Goal: Use online tool/utility: Utilize a website feature to perform a specific function

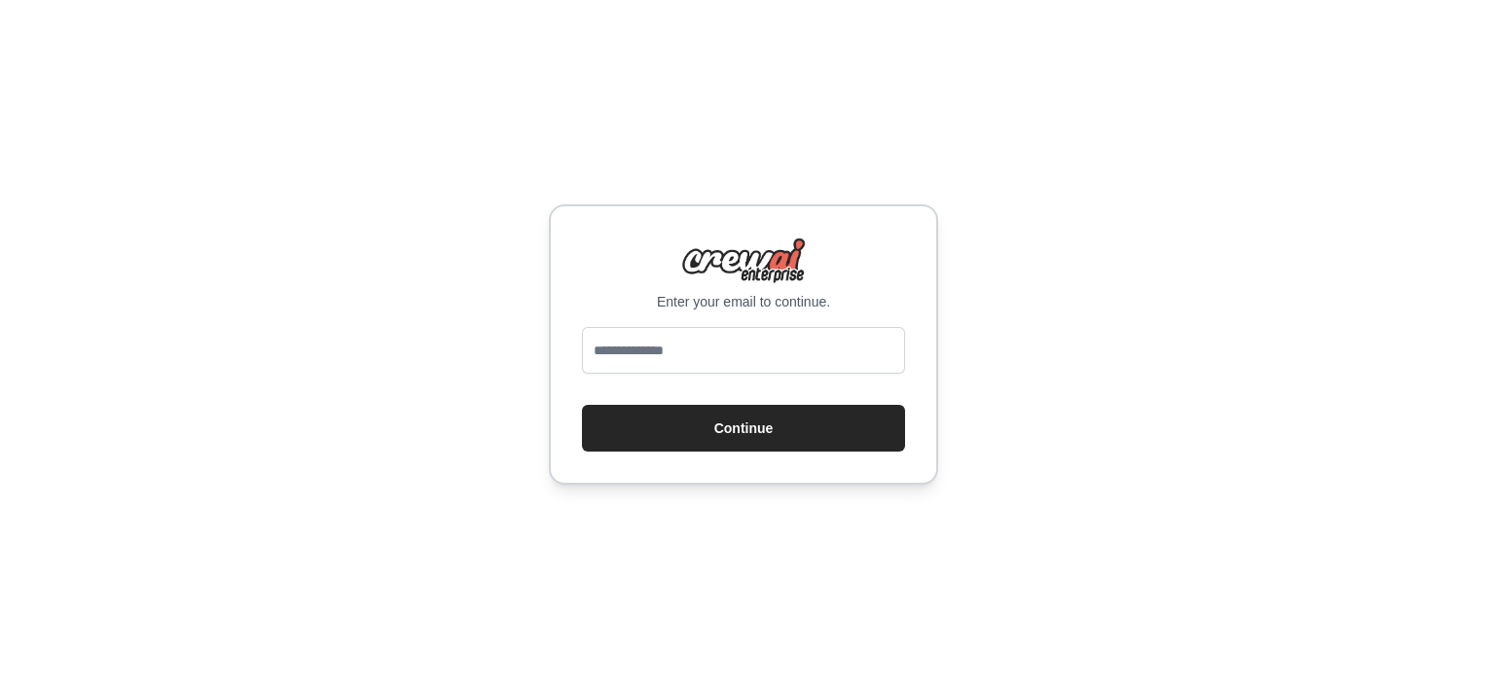
type input "**********"
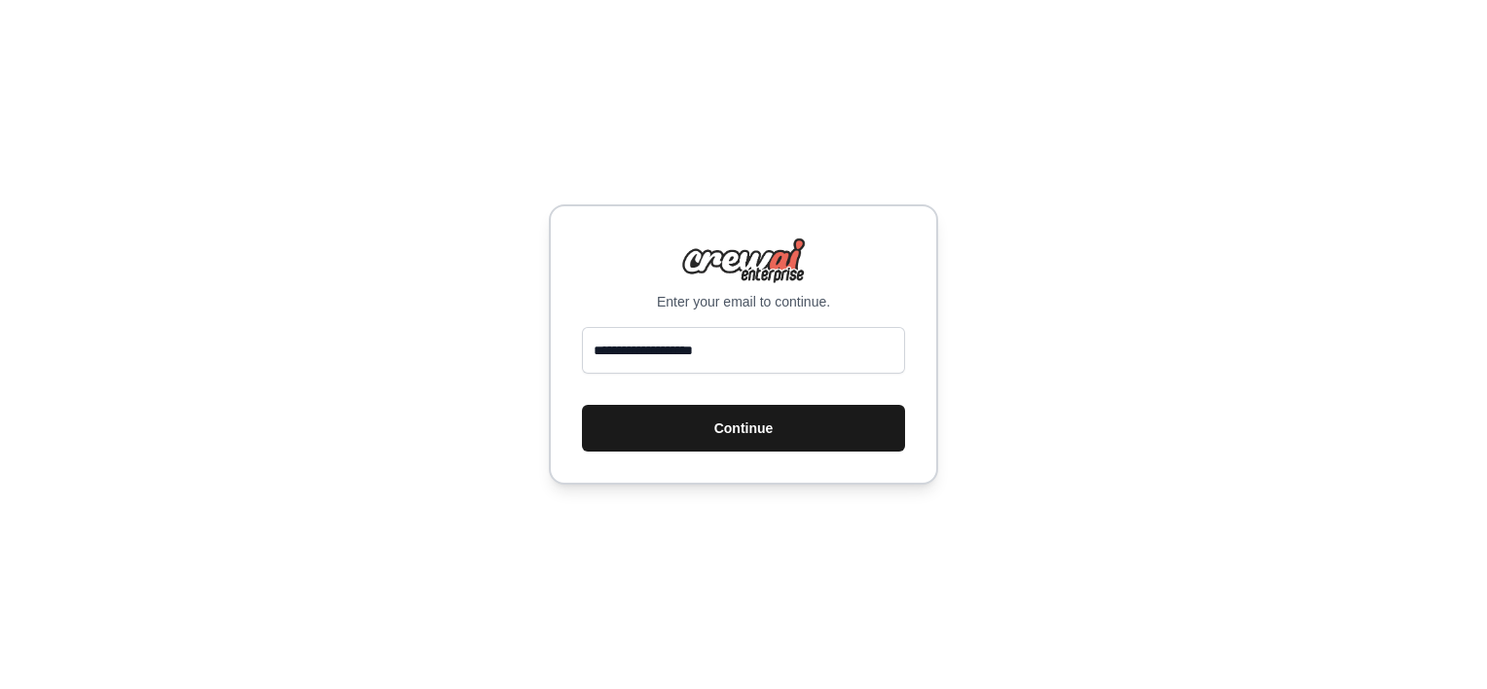
click at [755, 436] on button "Continue" at bounding box center [743, 428] width 323 height 47
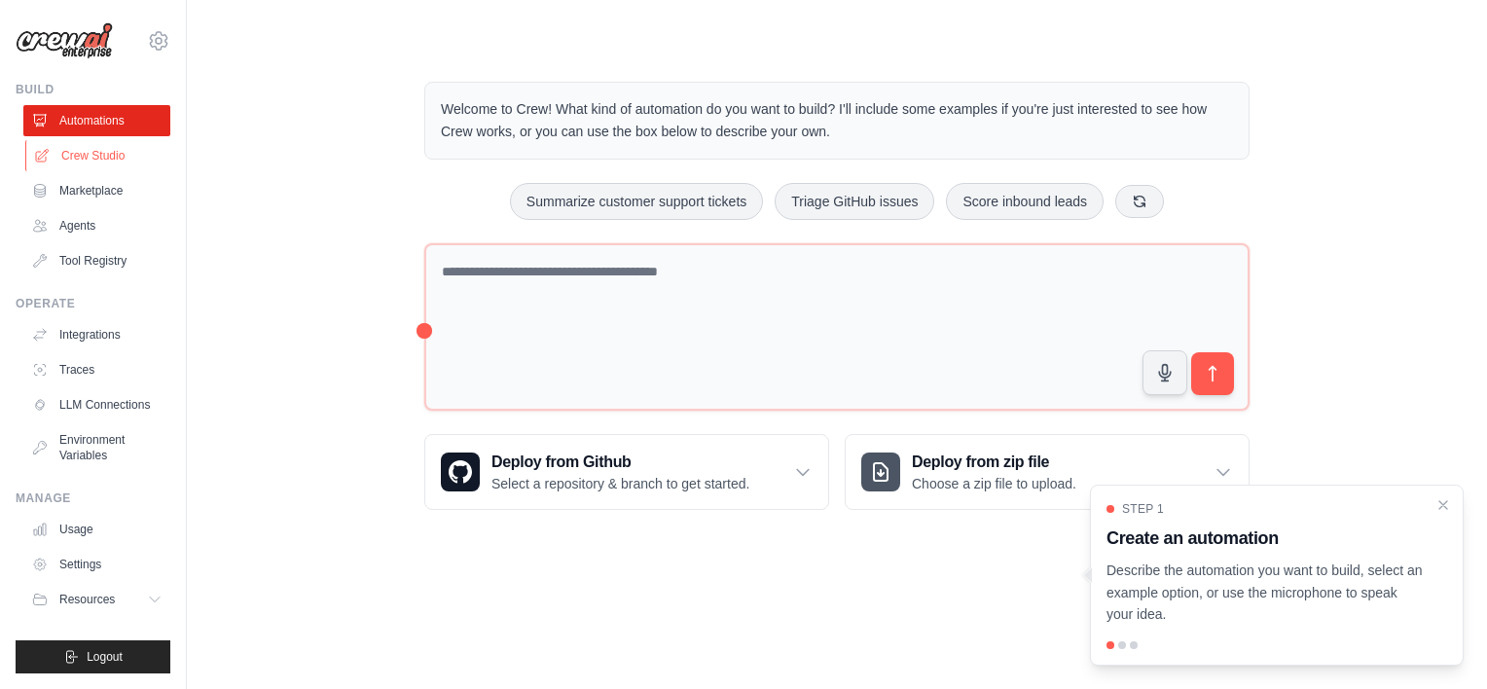
click at [86, 160] on link "Crew Studio" at bounding box center [98, 155] width 147 height 31
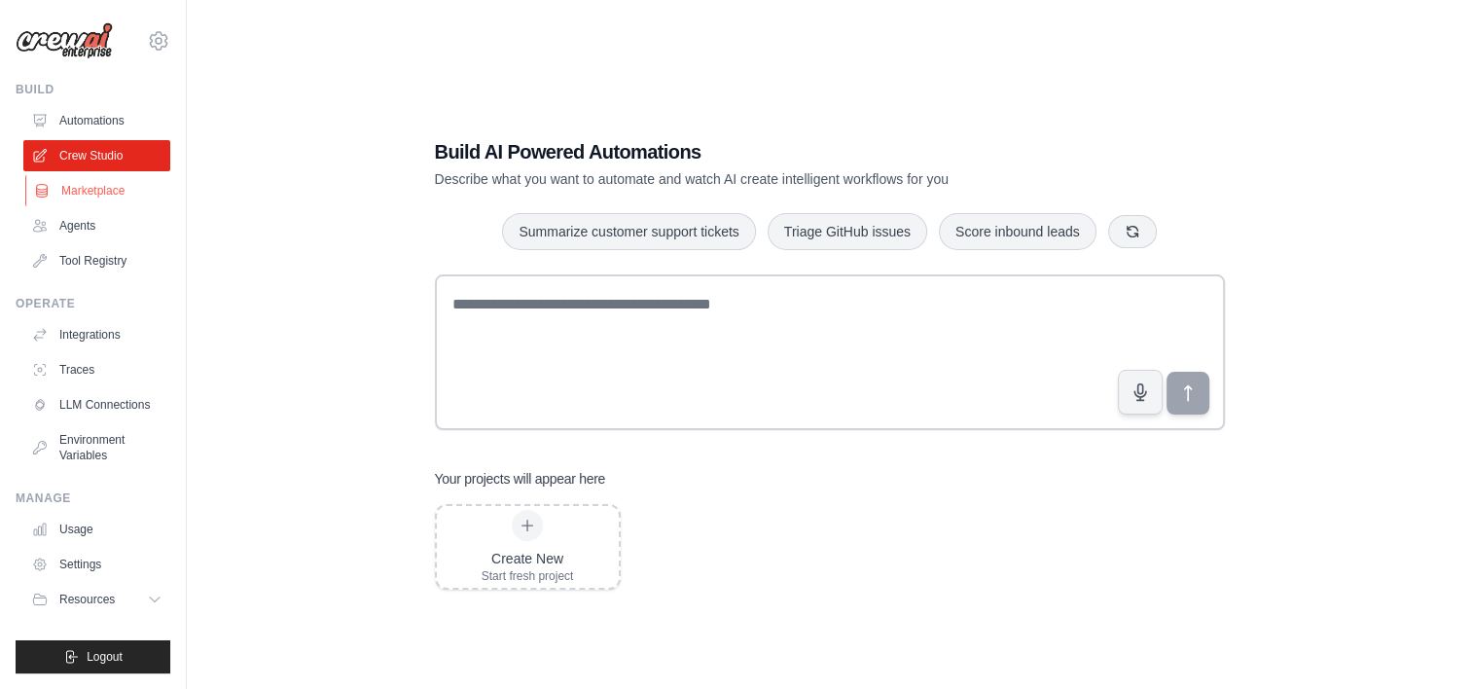
click at [90, 195] on link "Marketplace" at bounding box center [98, 190] width 147 height 31
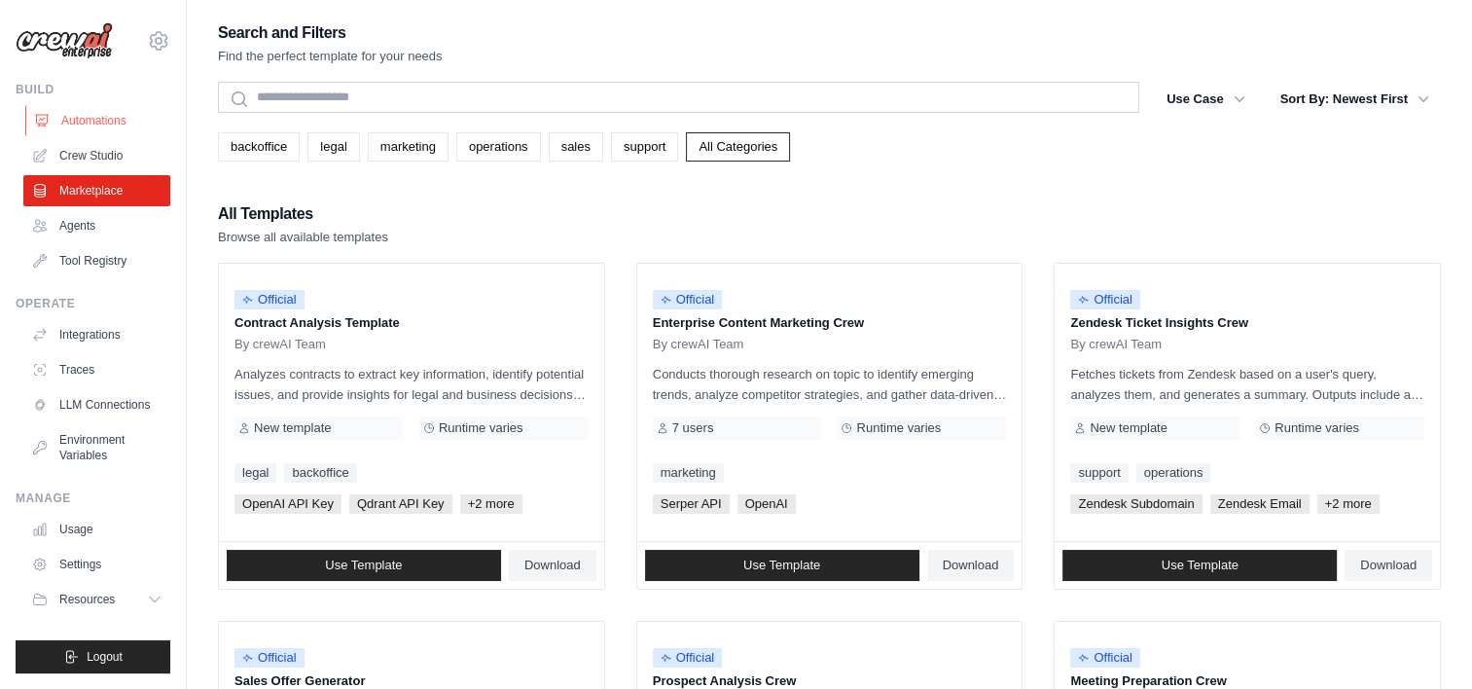
click at [87, 120] on link "Automations" at bounding box center [98, 120] width 147 height 31
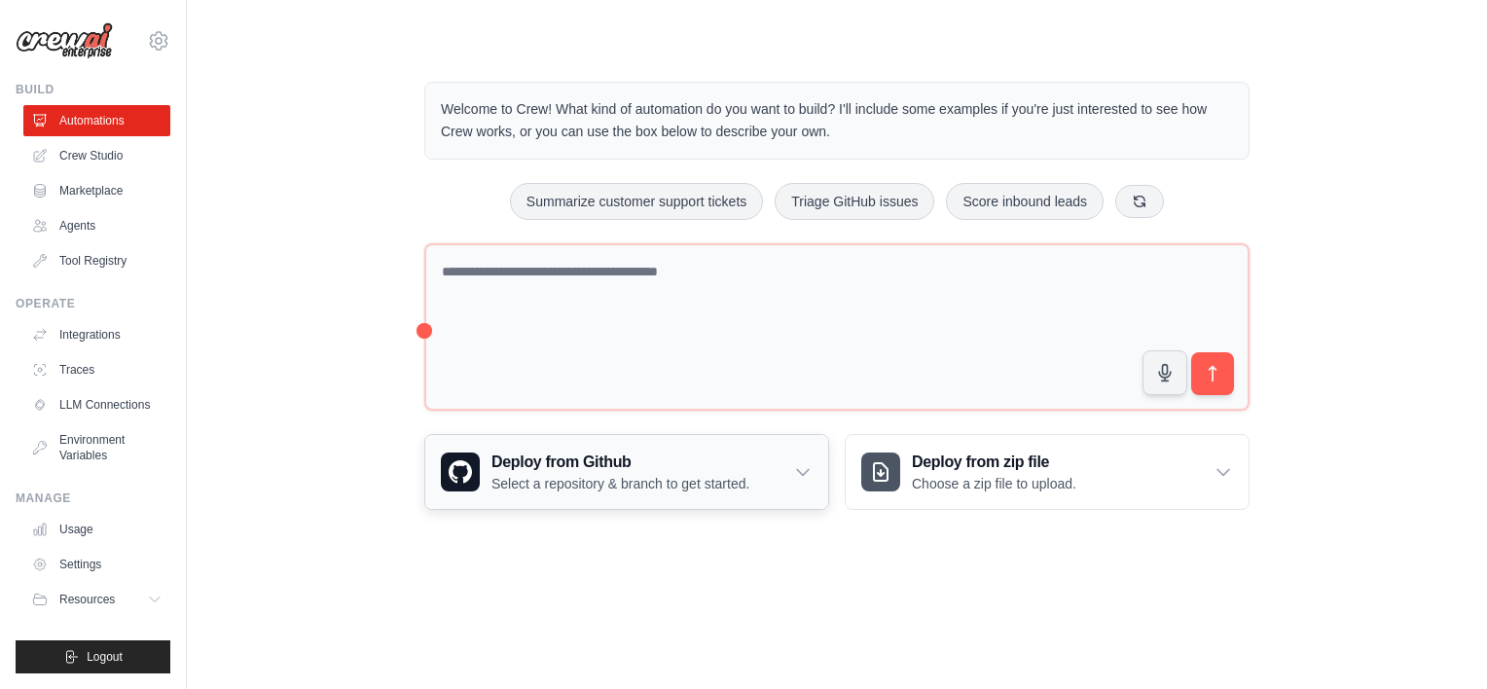
click at [796, 467] on icon at bounding box center [802, 471] width 19 height 19
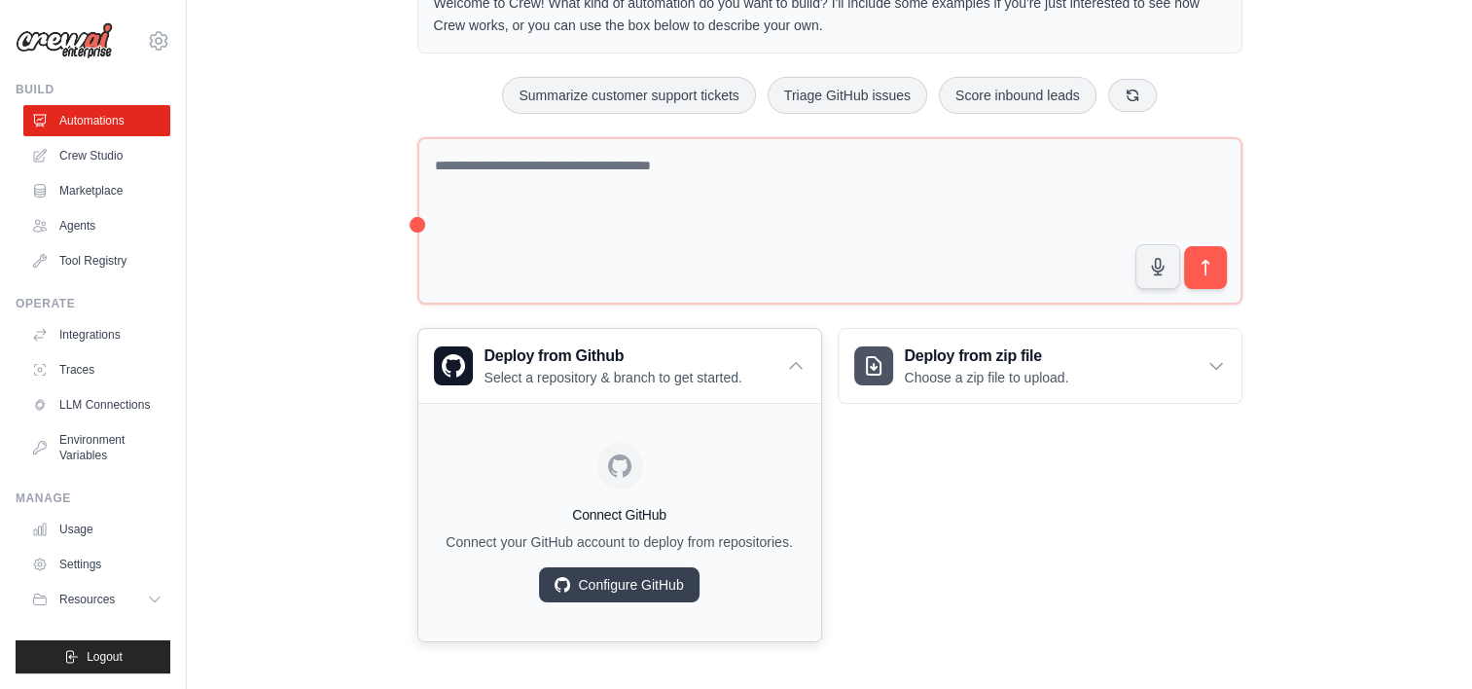
scroll to position [107, 0]
click at [70, 151] on link "Crew Studio" at bounding box center [98, 155] width 147 height 31
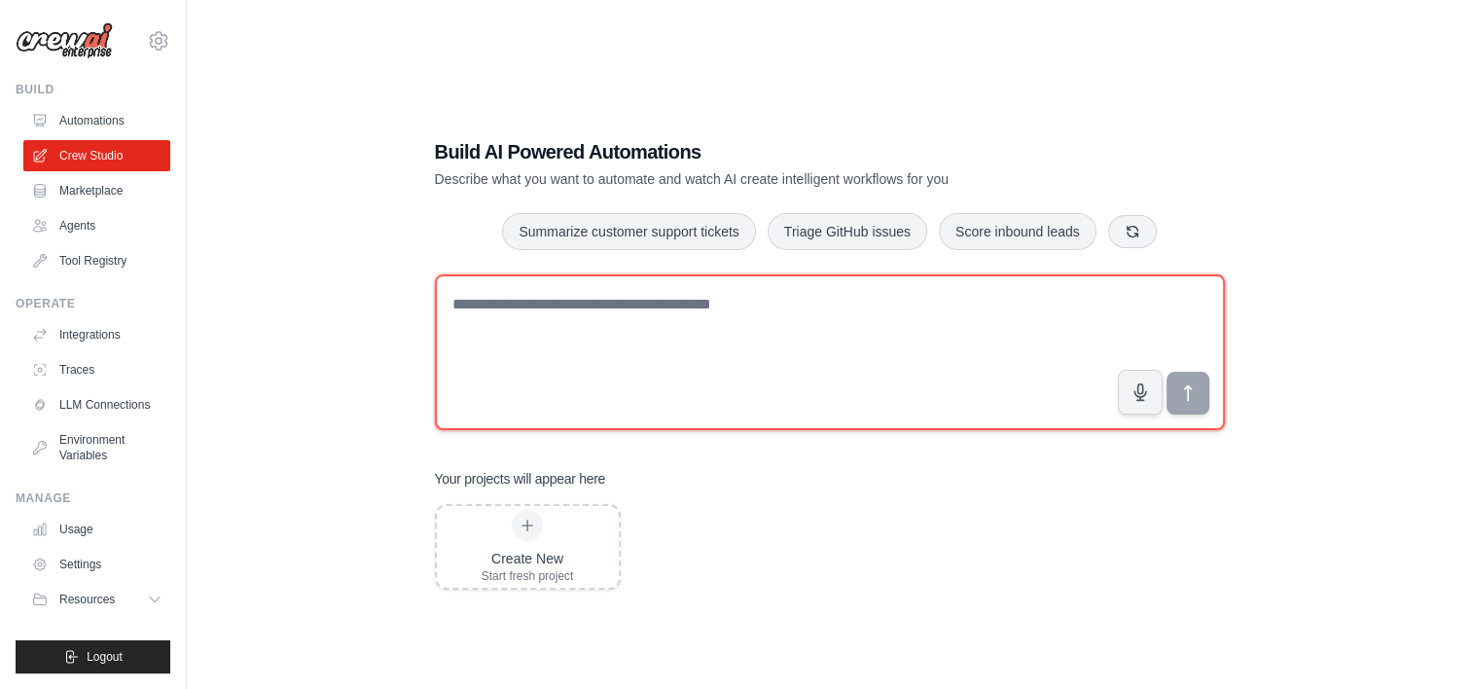
click at [627, 304] on textarea at bounding box center [830, 352] width 790 height 156
click at [724, 303] on textarea "**********" at bounding box center [830, 352] width 790 height 156
paste textarea "**********"
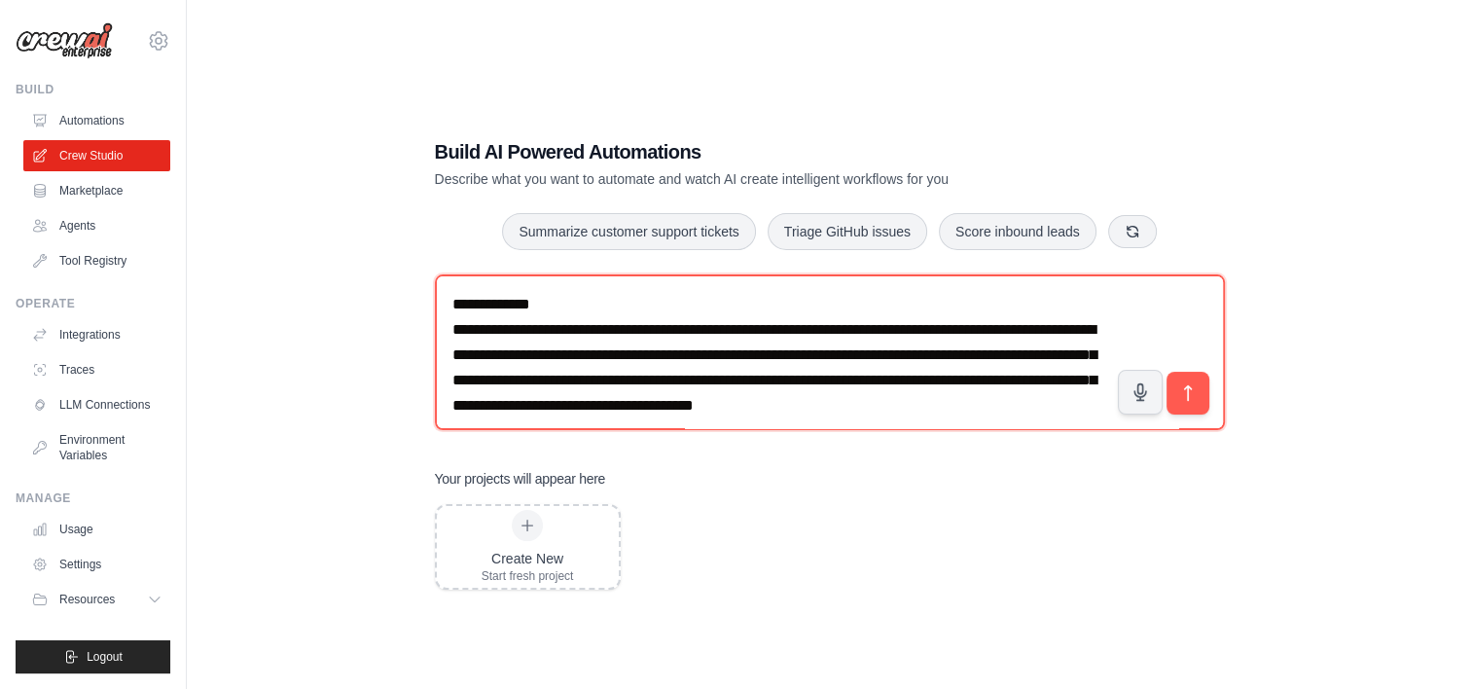
scroll to position [340, 0]
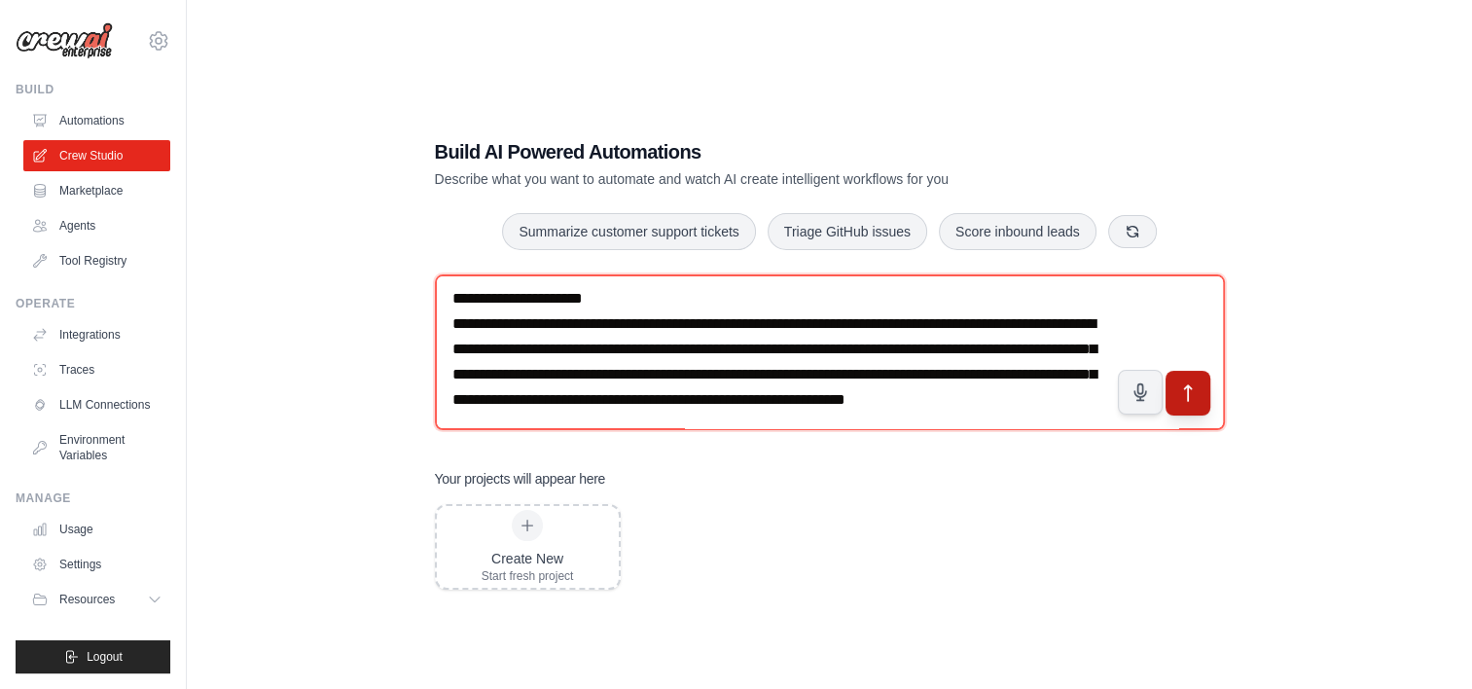
type textarea "**********"
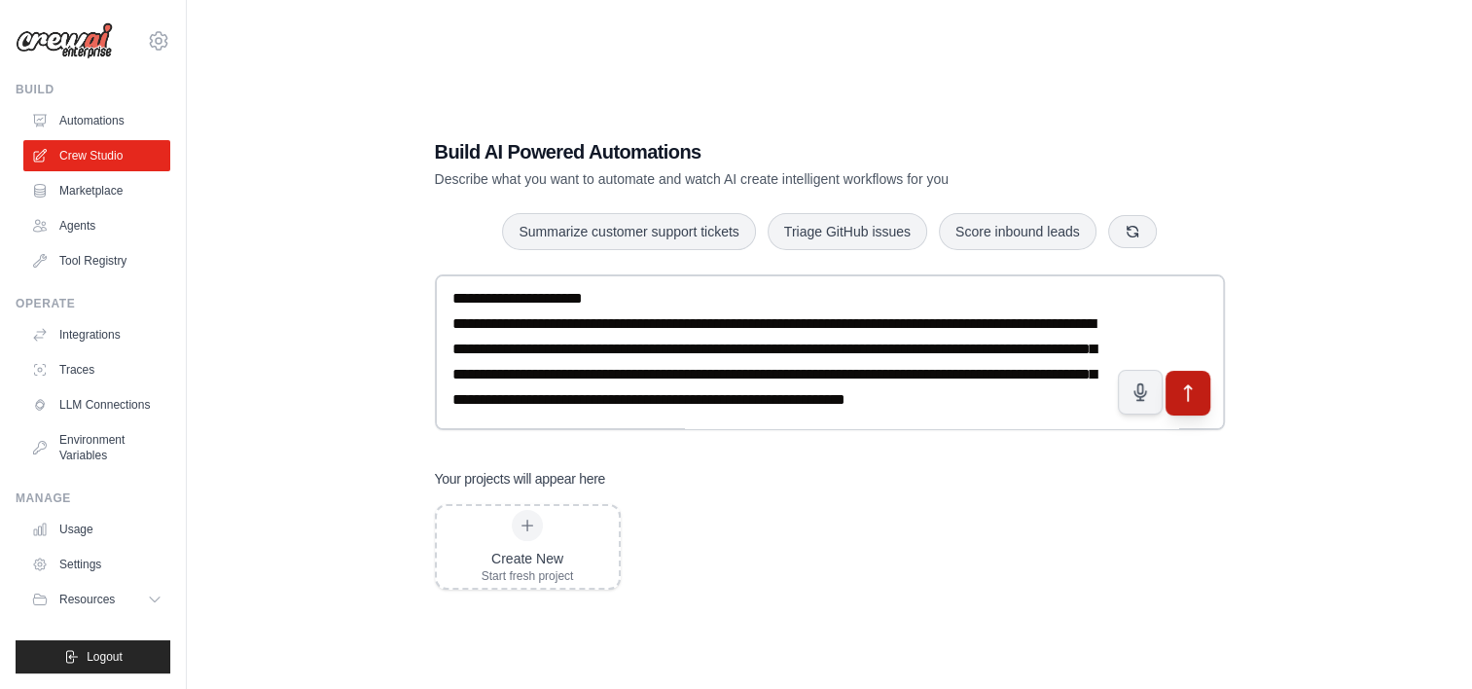
click at [1183, 385] on icon "submit" at bounding box center [1187, 393] width 20 height 20
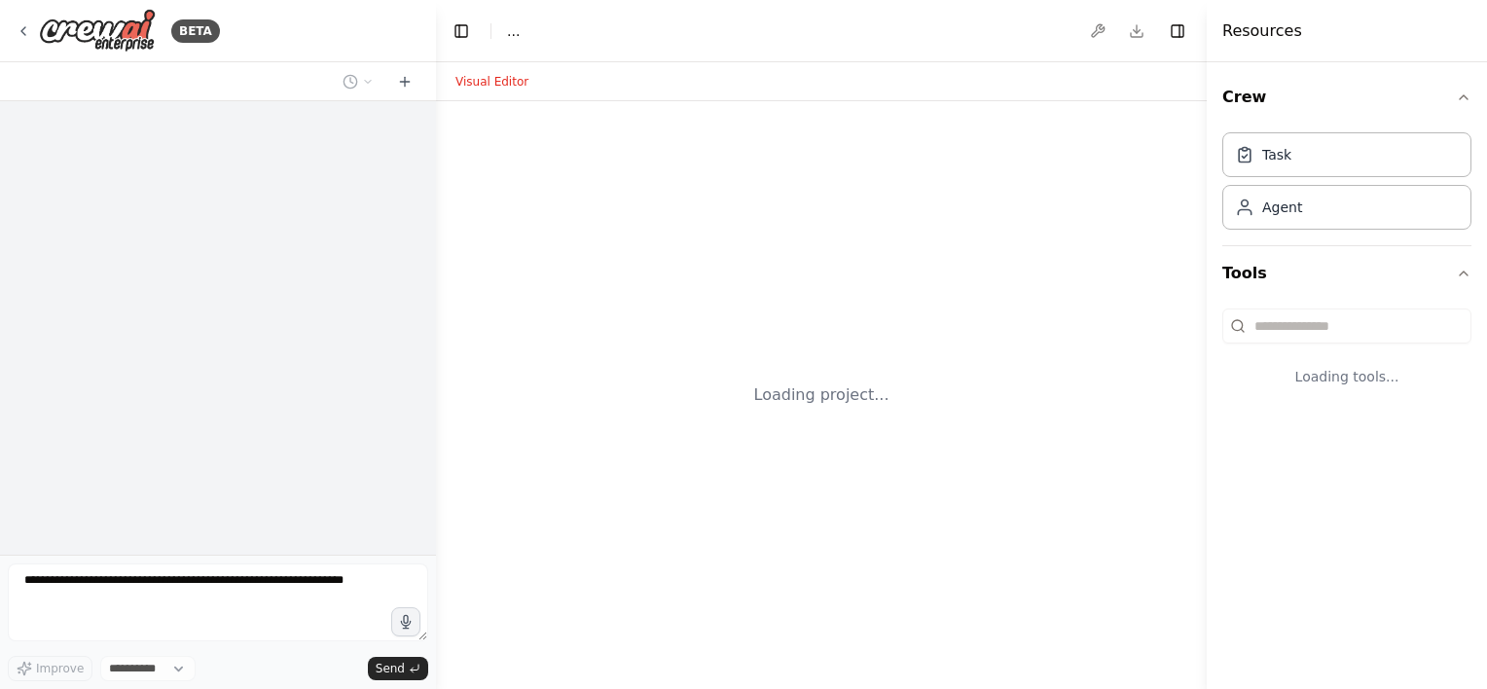
select select "****"
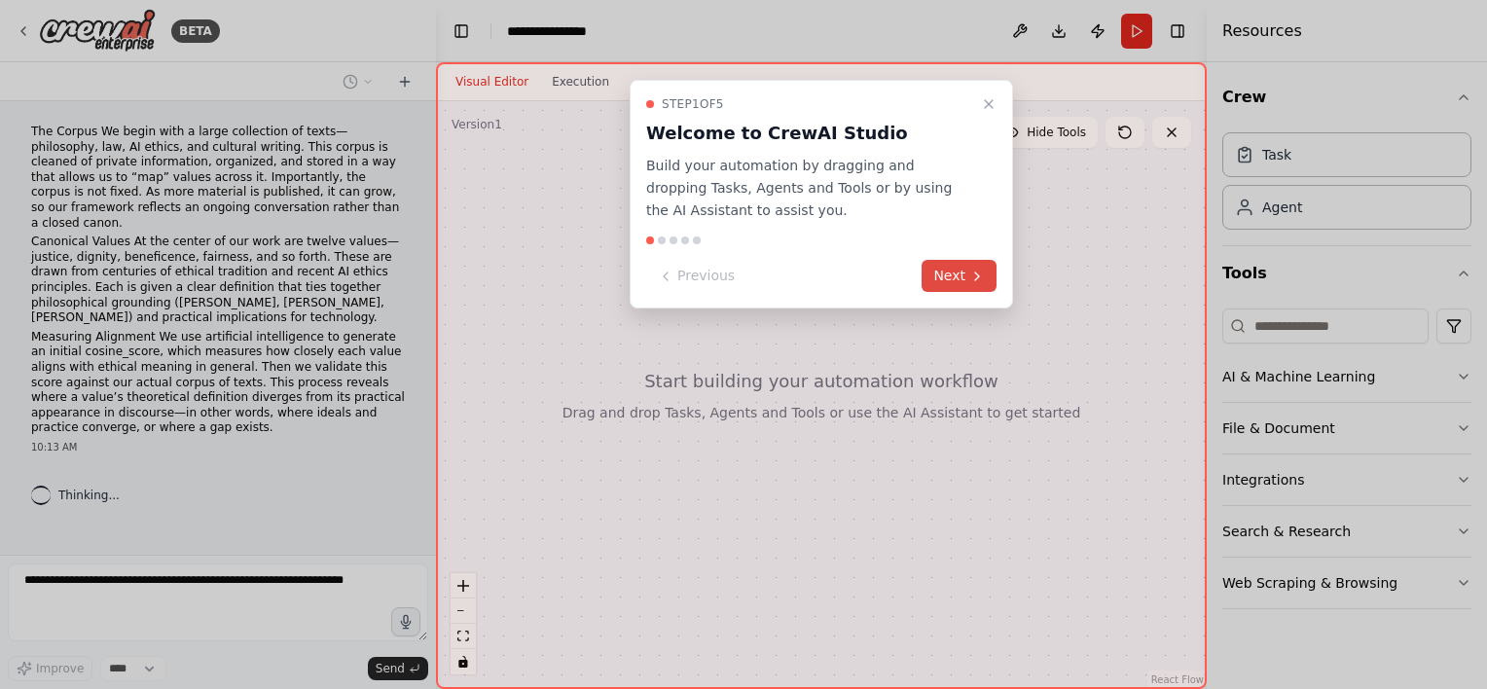
click at [956, 279] on button "Next" at bounding box center [958, 276] width 75 height 32
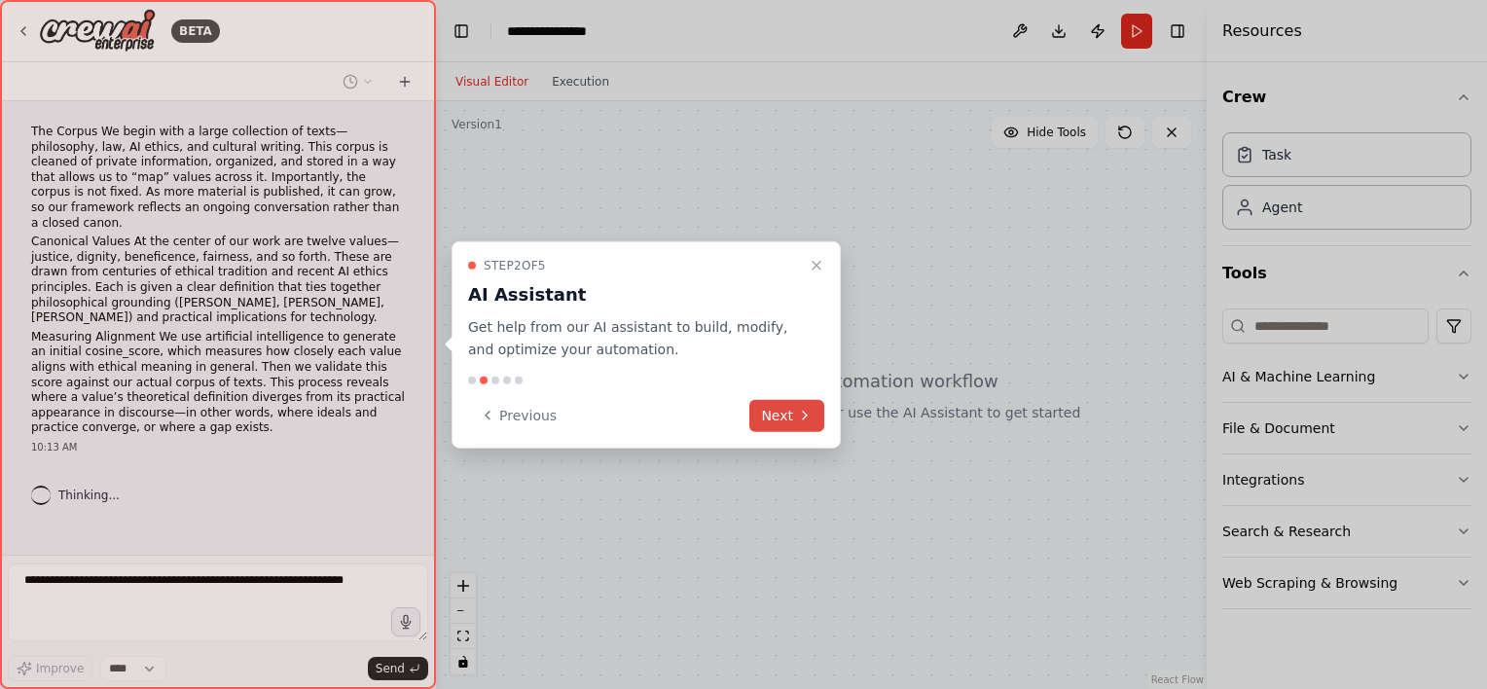
click at [777, 413] on button "Next" at bounding box center [786, 415] width 75 height 32
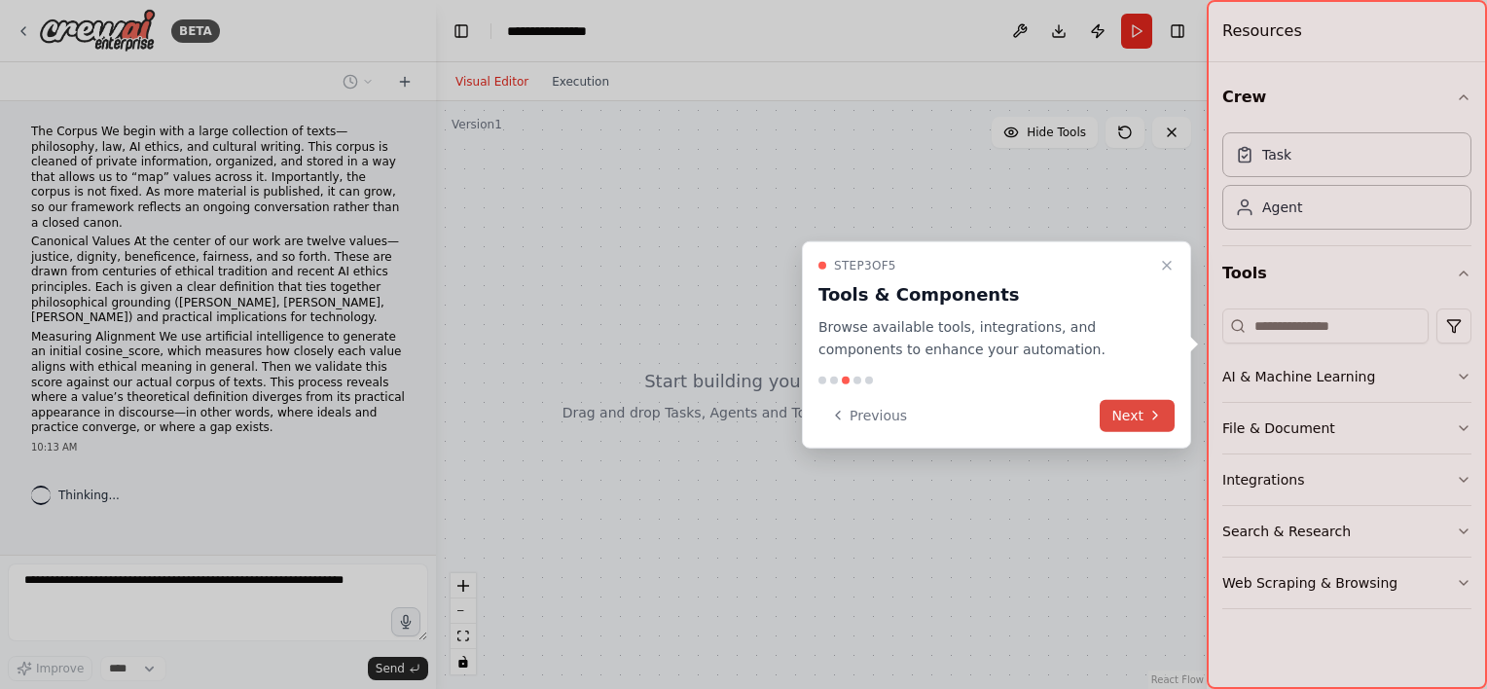
click at [1147, 411] on icon at bounding box center [1155, 416] width 16 height 16
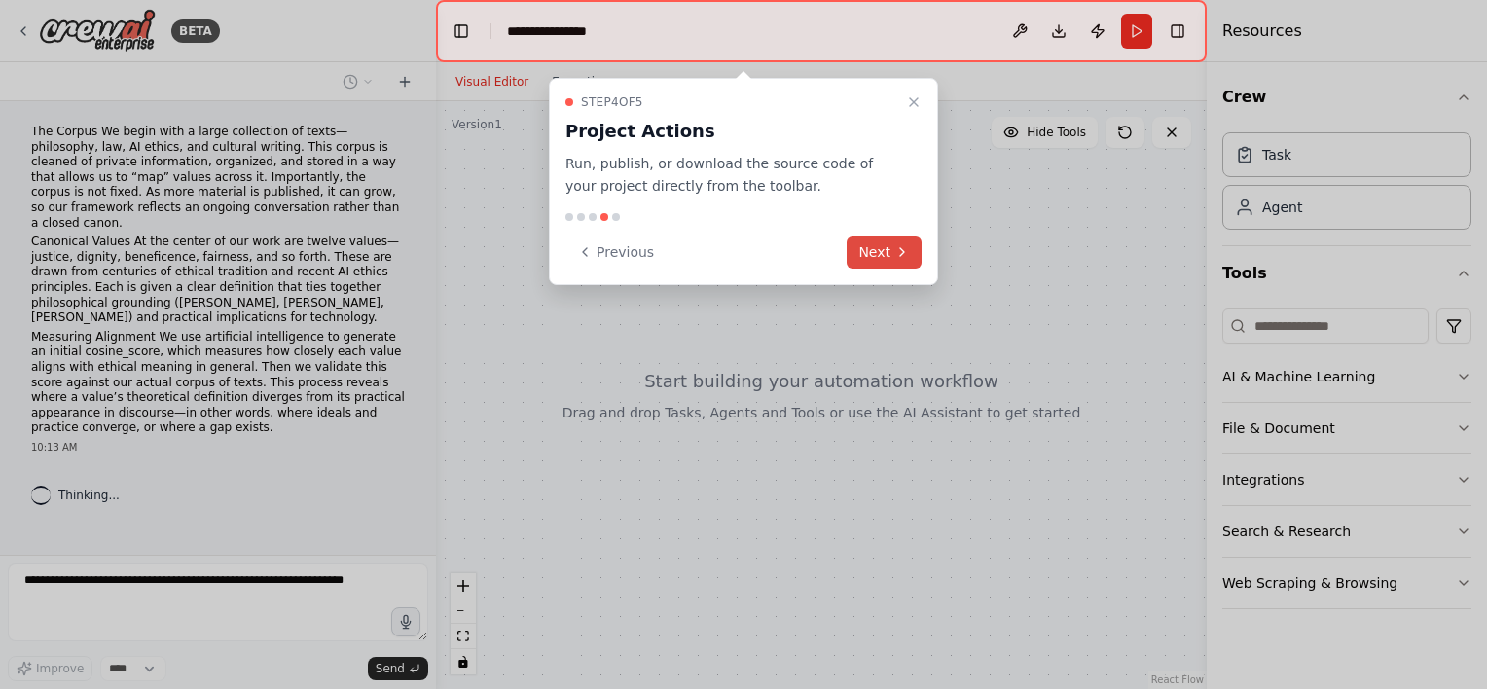
click at [884, 251] on button "Next" at bounding box center [884, 252] width 75 height 32
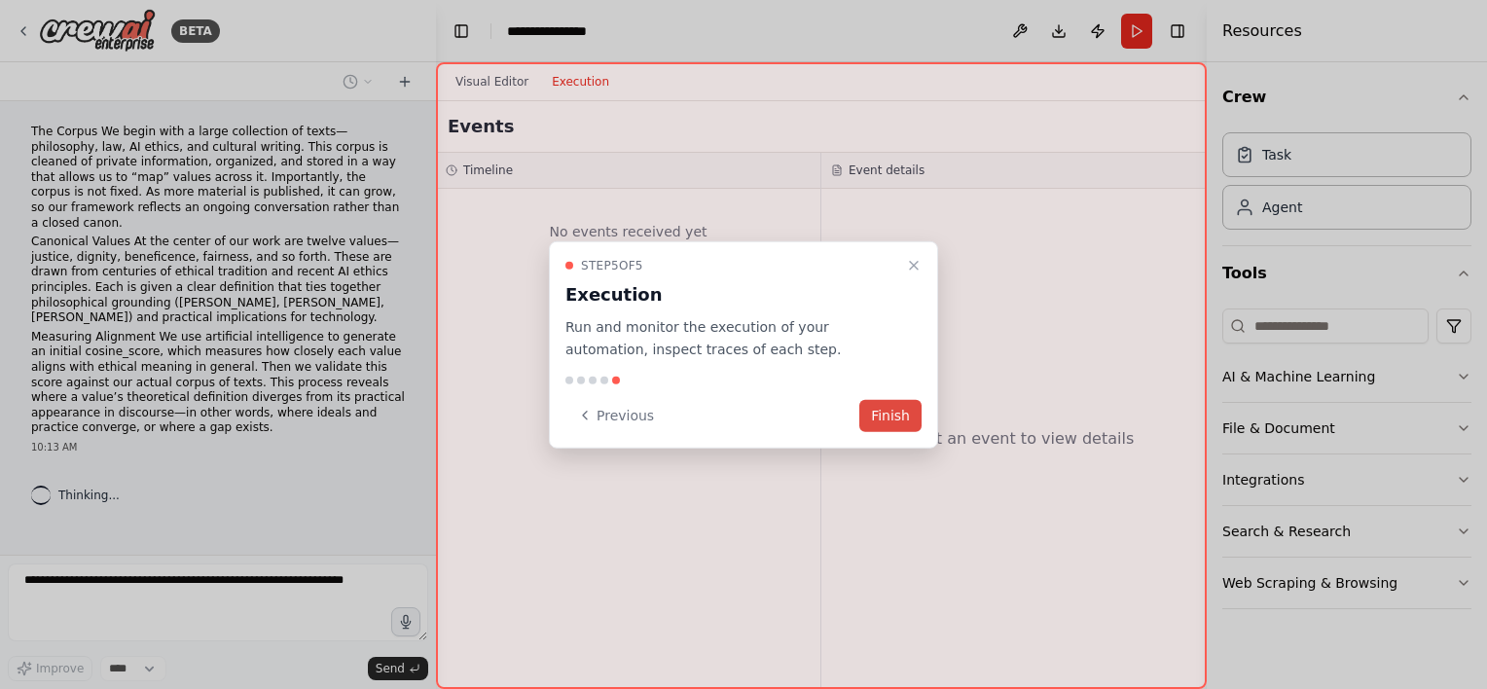
click at [890, 420] on button "Finish" at bounding box center [890, 415] width 62 height 32
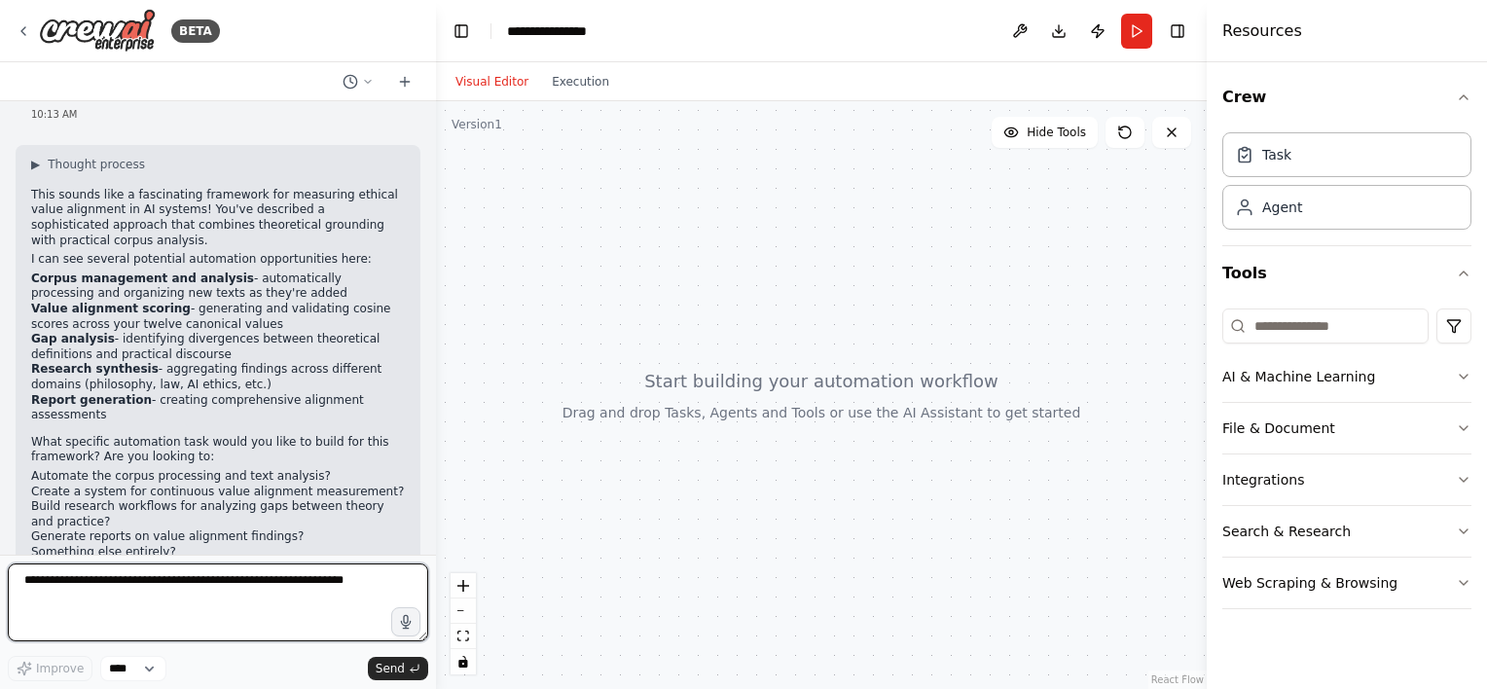
scroll to position [347, 0]
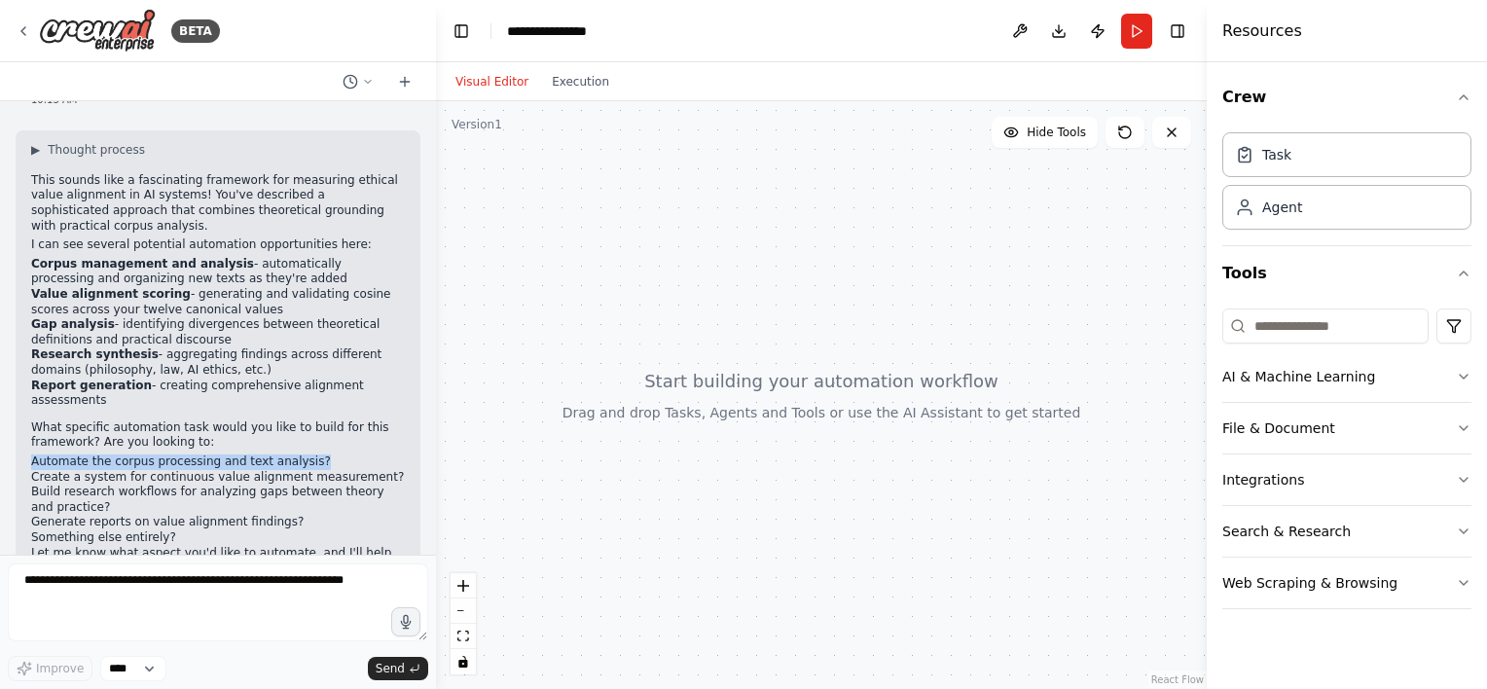
drag, startPoint x: 303, startPoint y: 403, endPoint x: 20, endPoint y: 403, distance: 282.2
click at [20, 403] on div "▶ Thought process This sounds like a fascinating framework for measuring ethica…" at bounding box center [218, 366] width 405 height 472
drag, startPoint x: 20, startPoint y: 403, endPoint x: 151, endPoint y: 394, distance: 130.7
copy li "Automate the corpus processing and text analysis?"
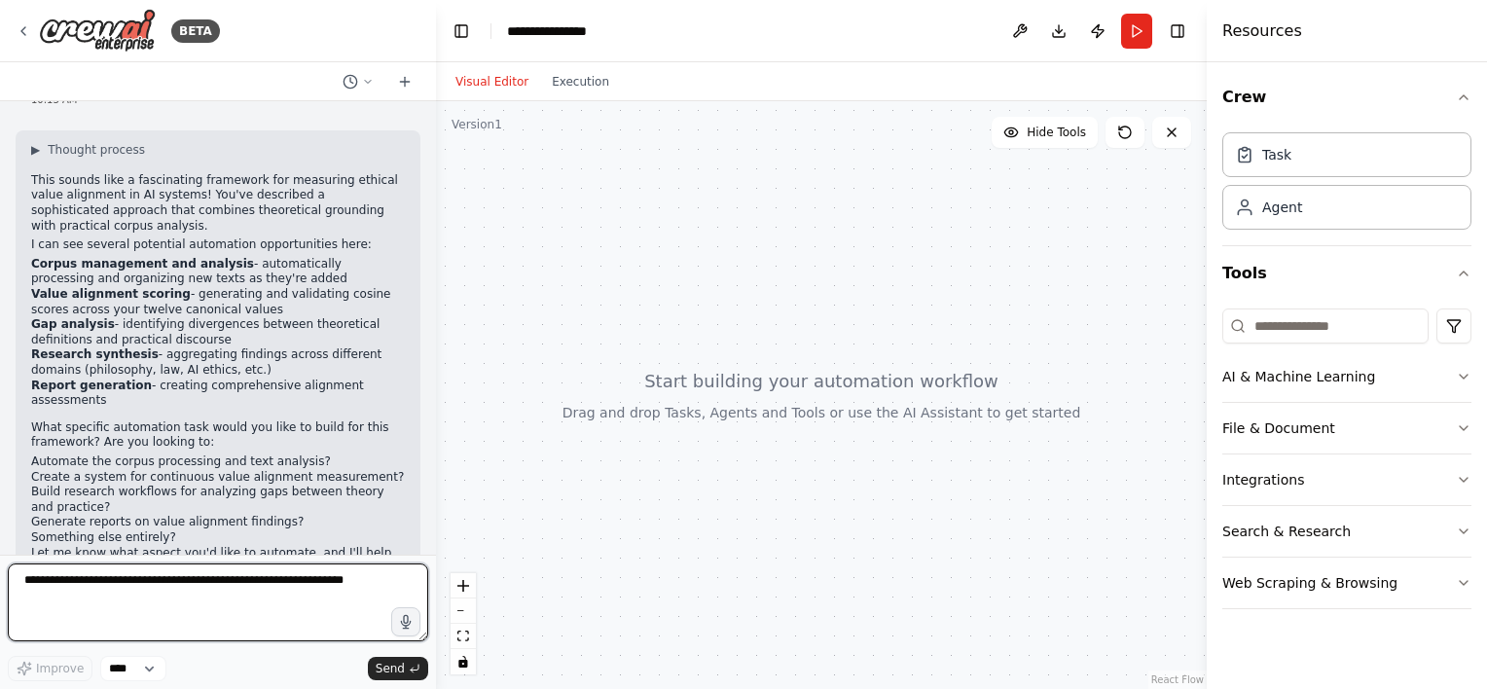
click at [208, 585] on textarea at bounding box center [218, 602] width 420 height 78
click at [210, 586] on textarea at bounding box center [218, 602] width 420 height 78
paste textarea "**********"
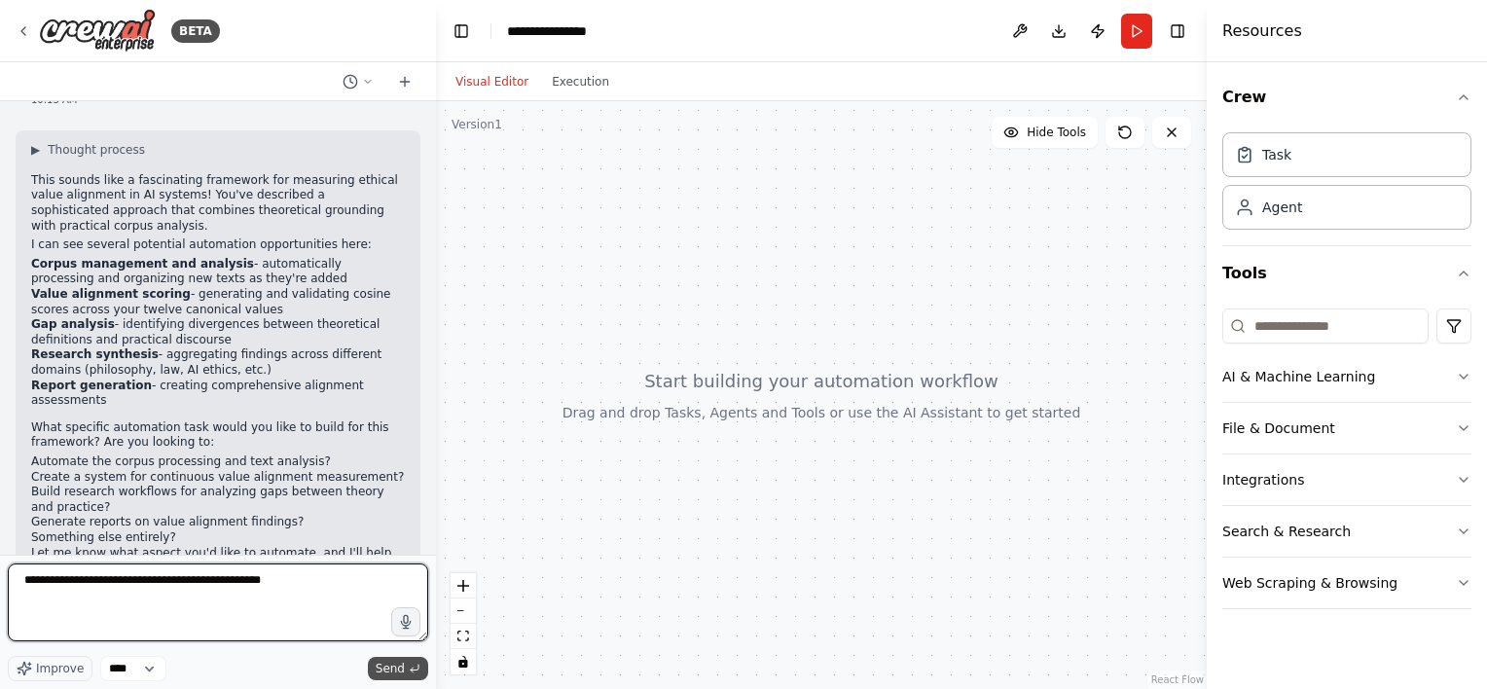
type textarea "**********"
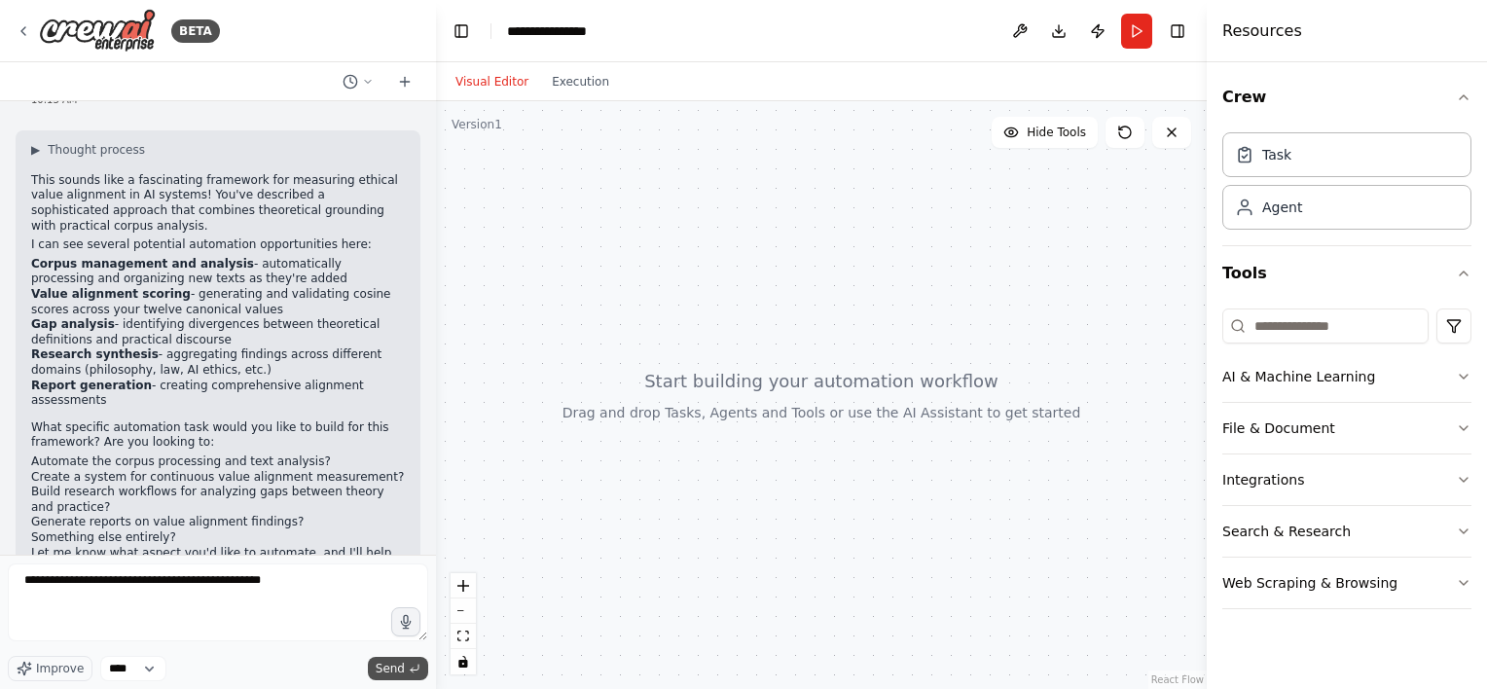
click at [397, 669] on span "Send" at bounding box center [390, 669] width 29 height 16
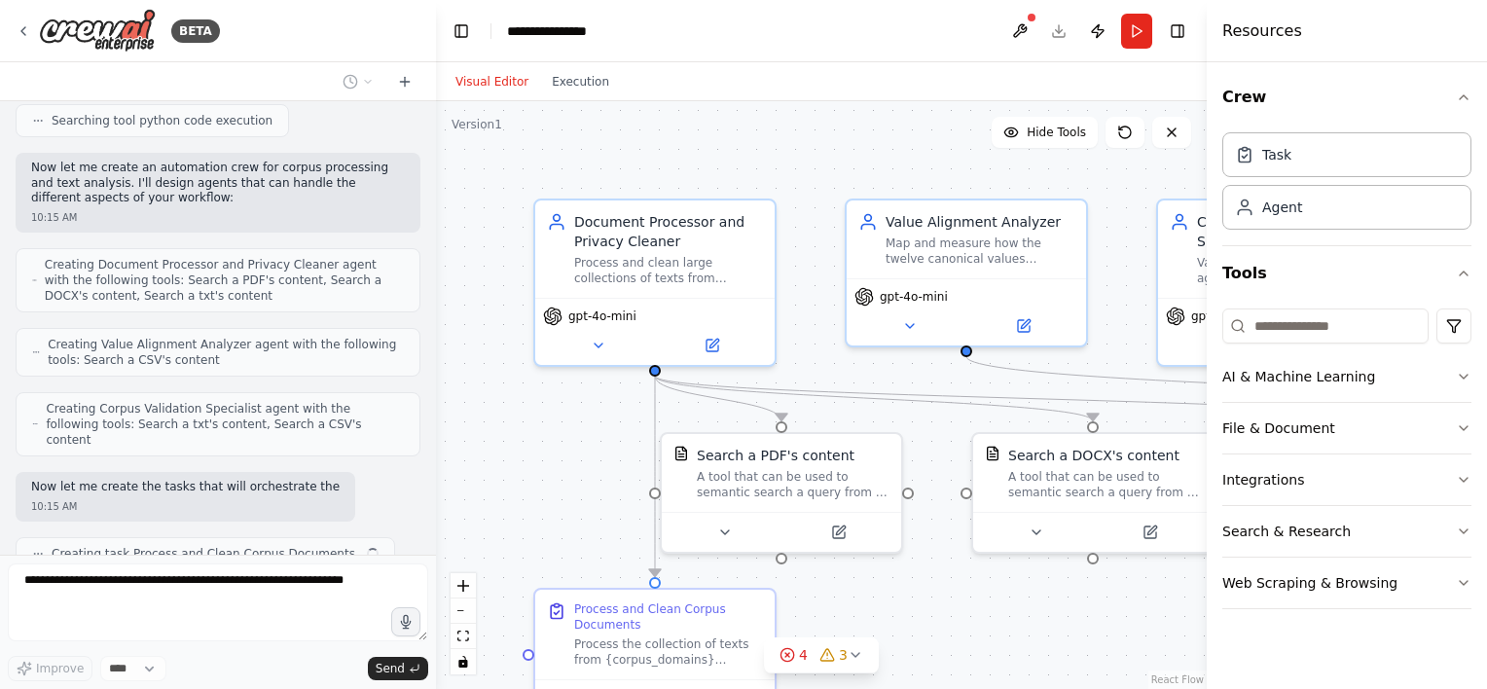
scroll to position [1345, 0]
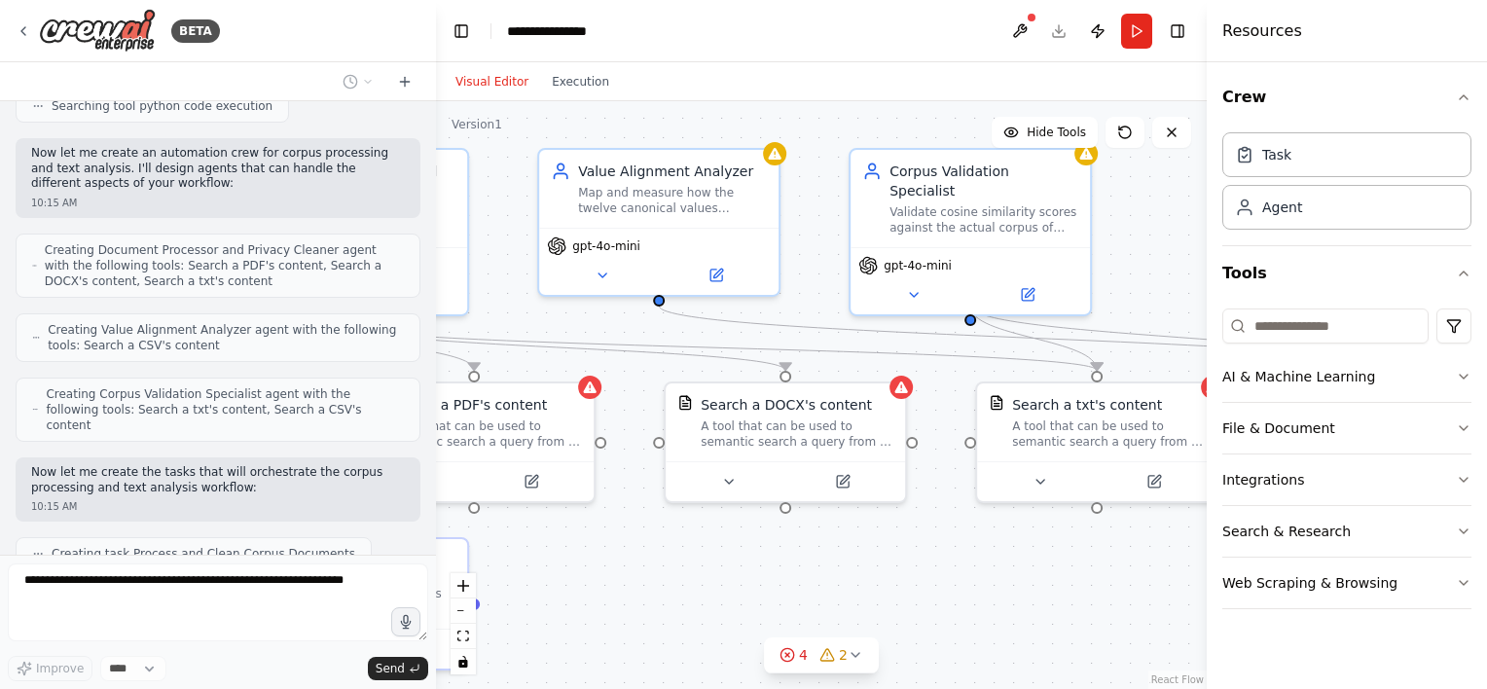
drag, startPoint x: 1020, startPoint y: 624, endPoint x: 691, endPoint y: 558, distance: 335.5
click at [691, 558] on div ".deletable-edge-delete-btn { width: 20px; height: 20px; border: 0px solid #ffff…" at bounding box center [821, 395] width 771 height 588
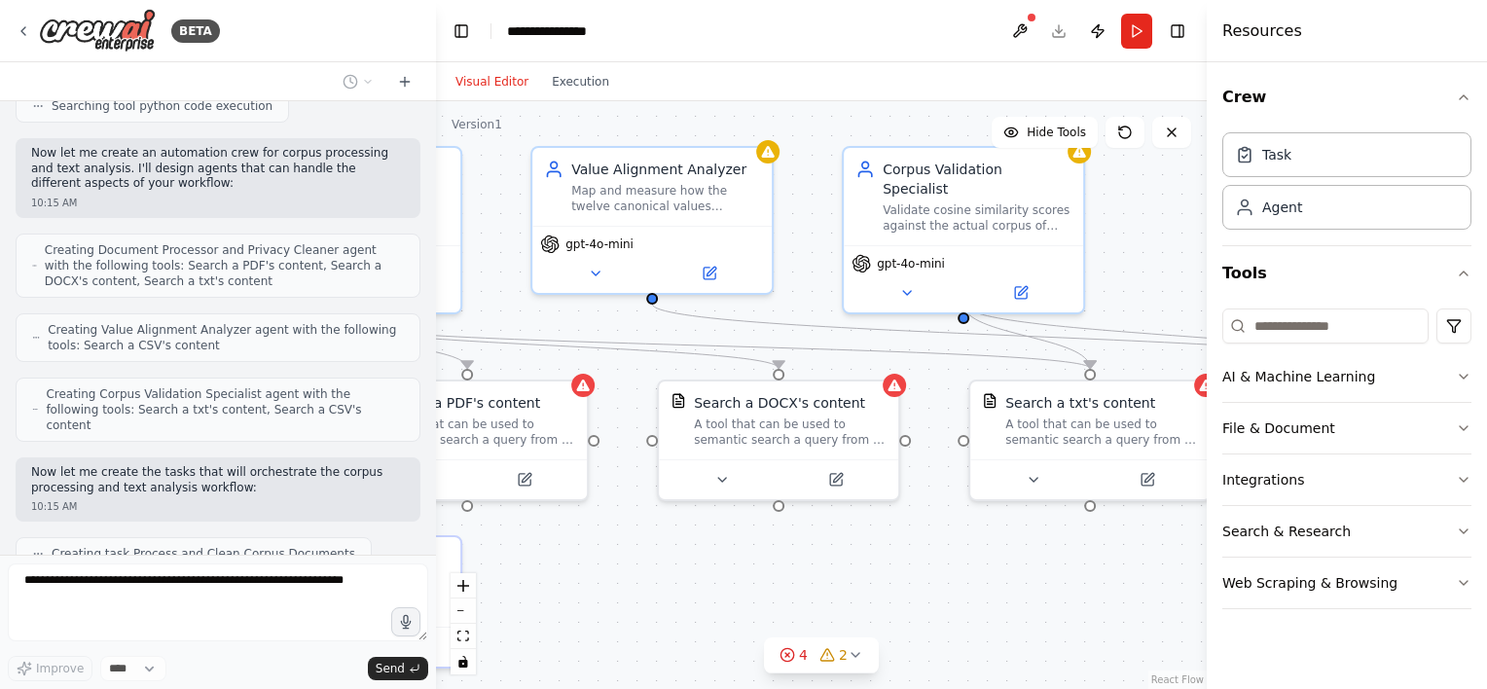
scroll to position [1393, 0]
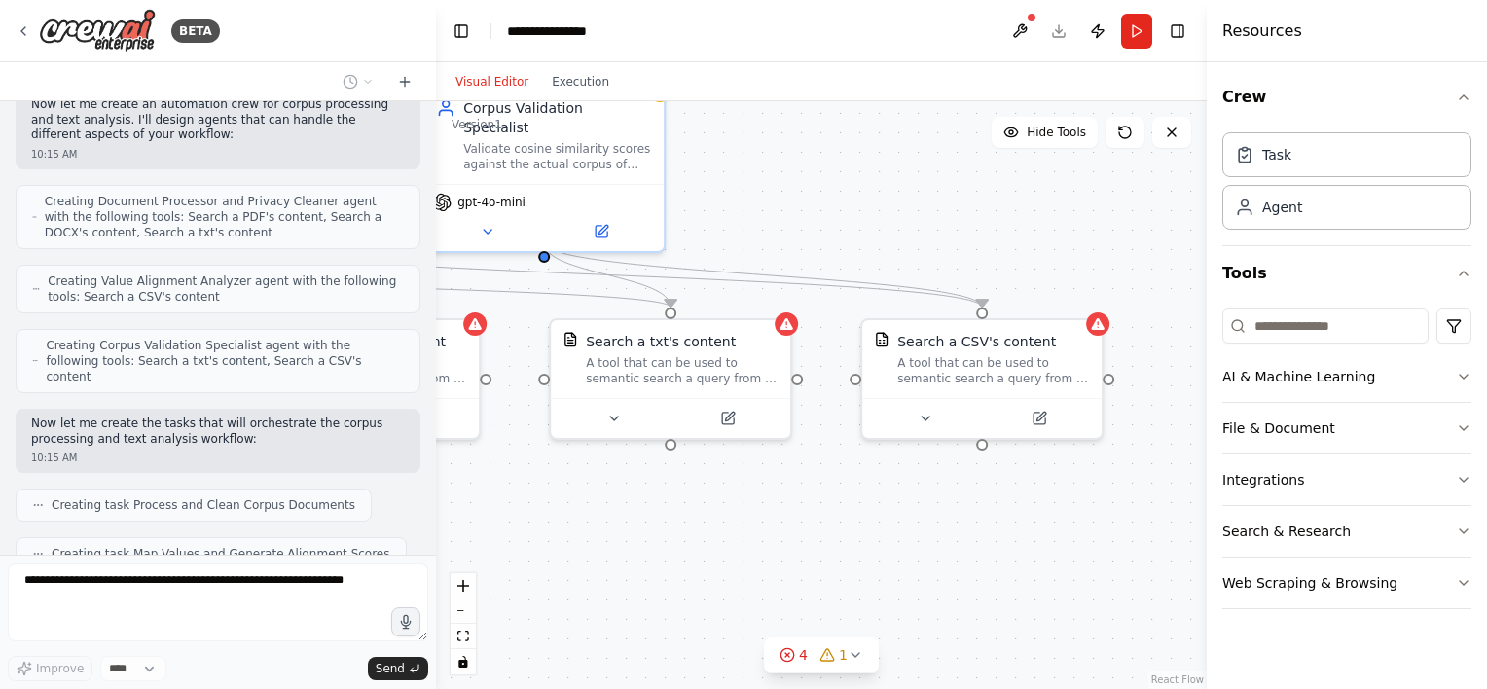
drag, startPoint x: 1120, startPoint y: 583, endPoint x: 701, endPoint y: 522, distance: 423.8
click at [701, 522] on div ".deletable-edge-delete-btn { width: 20px; height: 20px; border: 0px solid #ffff…" at bounding box center [821, 395] width 771 height 588
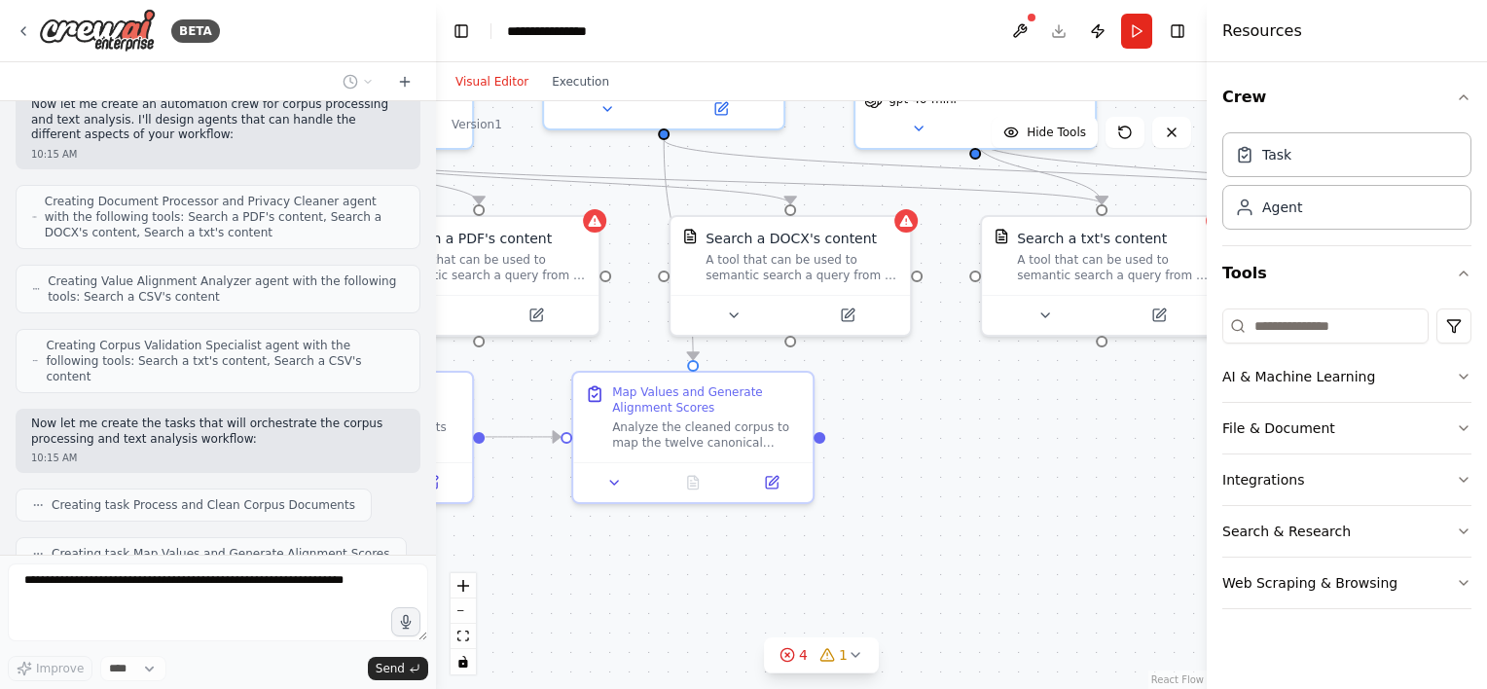
scroll to position [1441, 0]
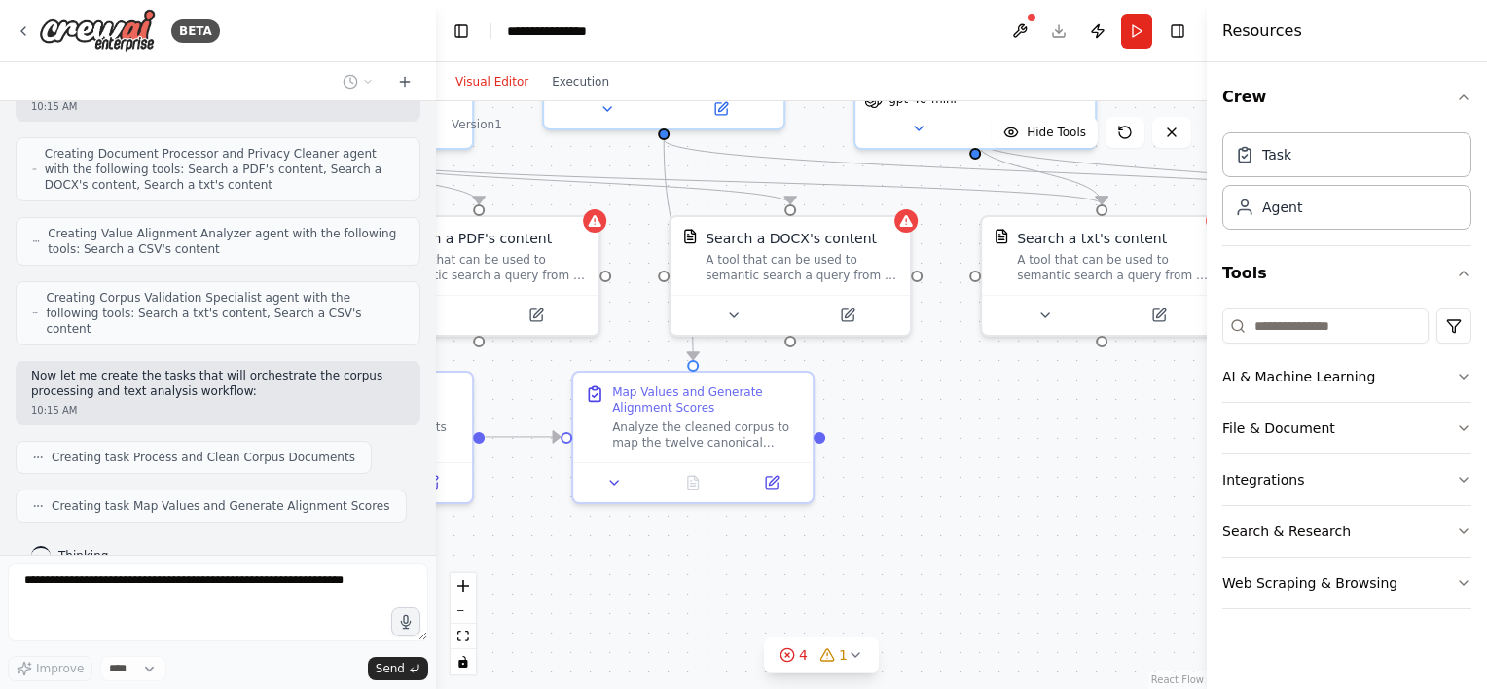
drag, startPoint x: 726, startPoint y: 537, endPoint x: 1157, endPoint y: 434, distance: 443.2
click at [1157, 434] on div ".deletable-edge-delete-btn { width: 20px; height: 20px; border: 0px solid #ffff…" at bounding box center [821, 395] width 771 height 588
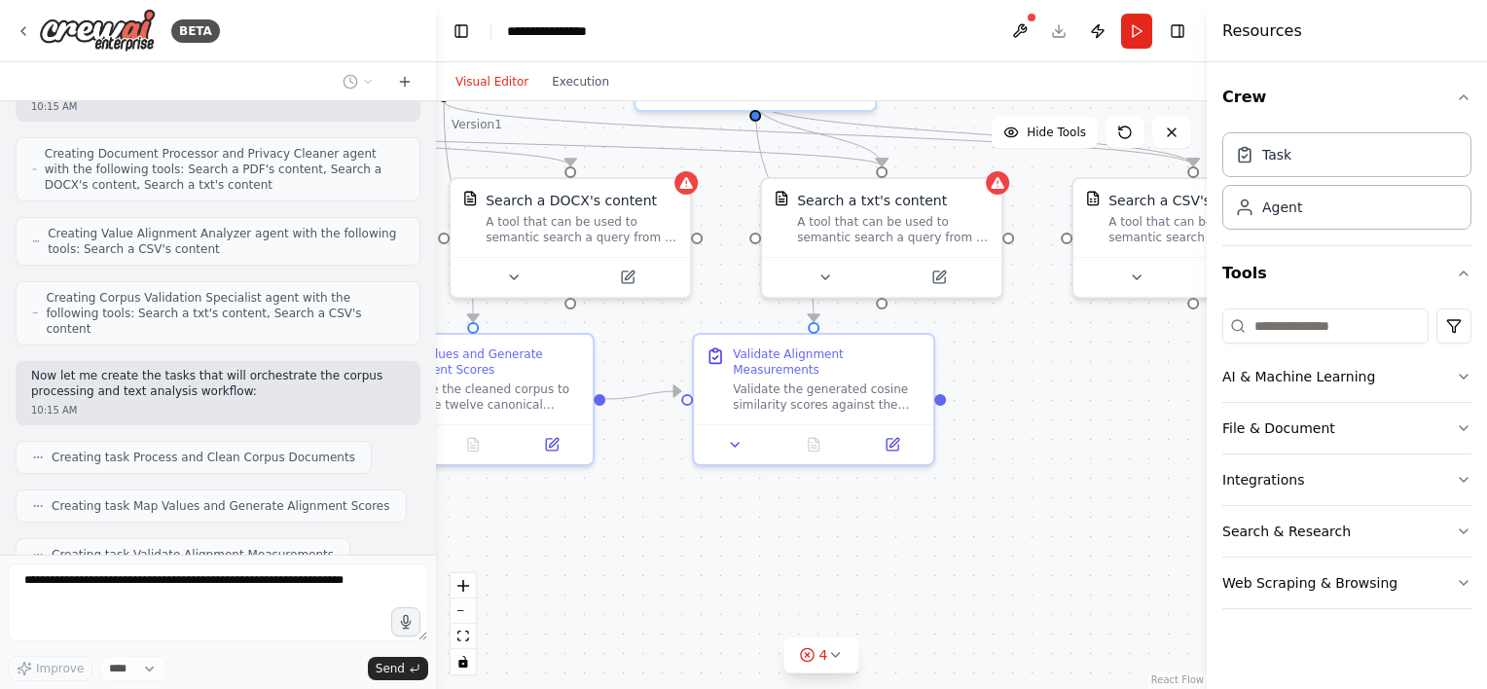
drag, startPoint x: 1016, startPoint y: 545, endPoint x: 796, endPoint y: 507, distance: 223.2
click at [796, 507] on div ".deletable-edge-delete-btn { width: 20px; height: 20px; border: 0px solid #ffff…" at bounding box center [821, 395] width 771 height 588
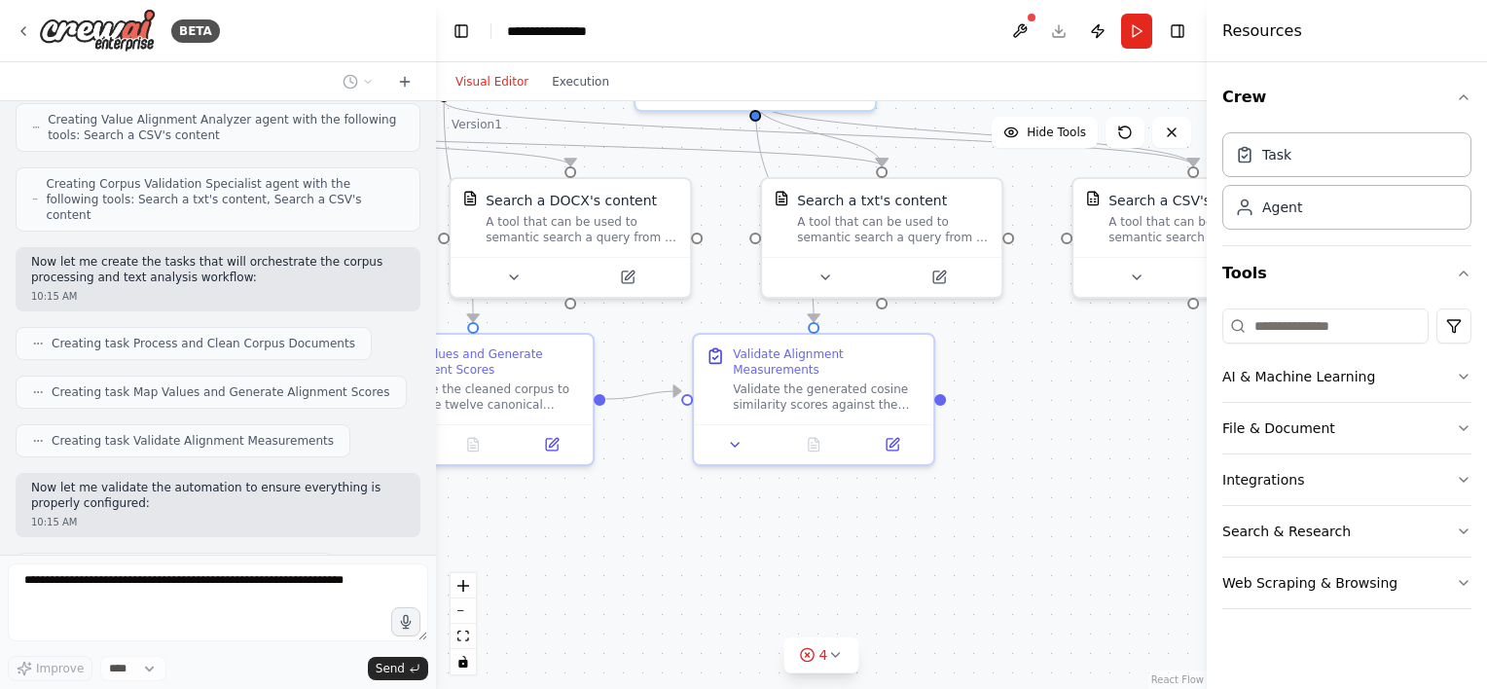
scroll to position [1570, 0]
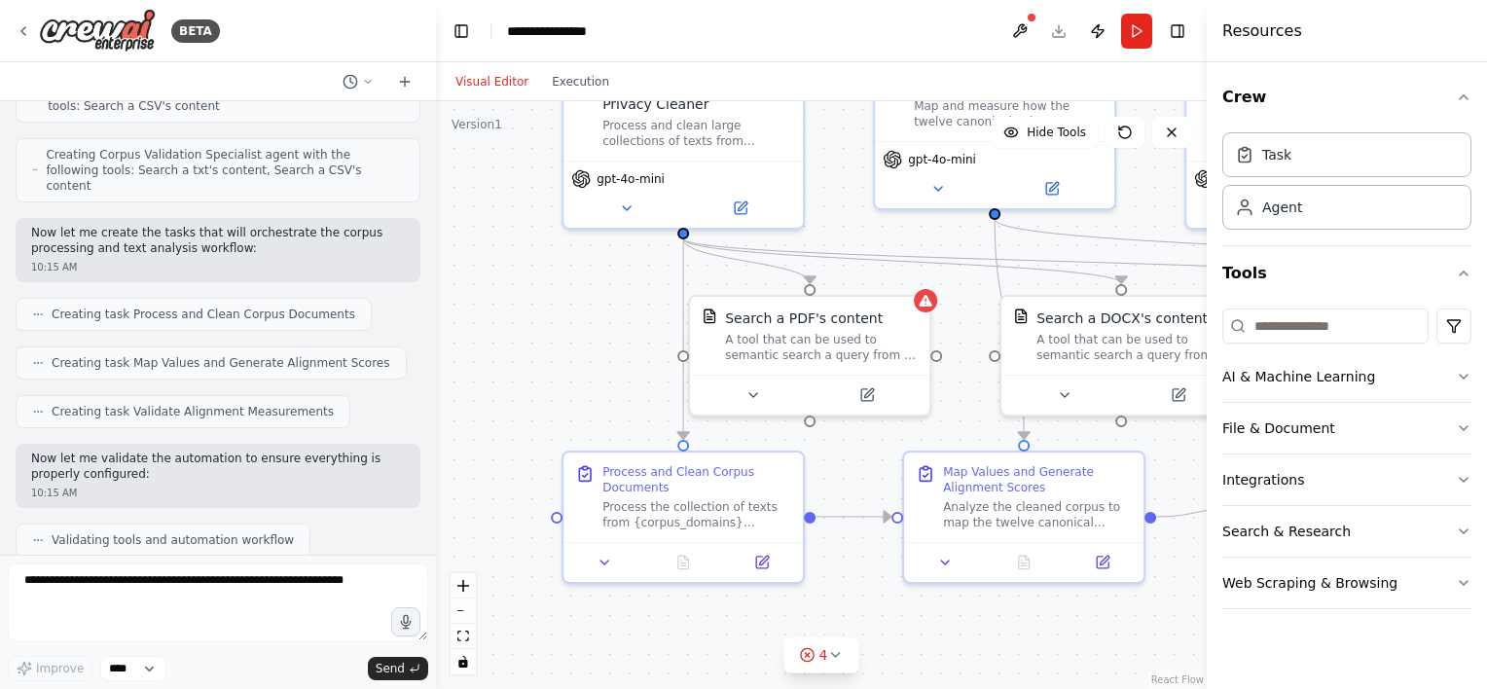
drag, startPoint x: 743, startPoint y: 508, endPoint x: 1295, endPoint y: 631, distance: 565.2
click at [1295, 631] on div "BETA The Corpus We begin with a large collection of texts—philosophy, law, AI e…" at bounding box center [743, 344] width 1487 height 689
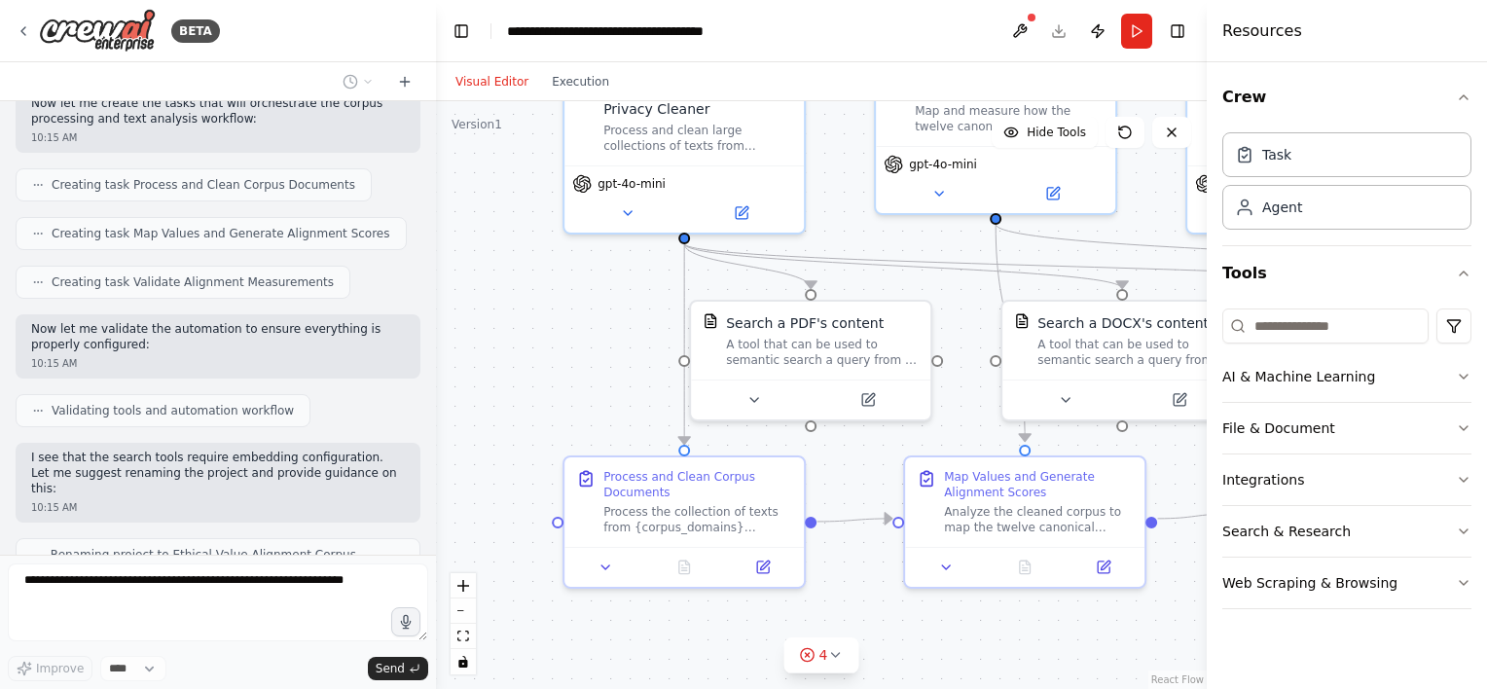
scroll to position [1698, 0]
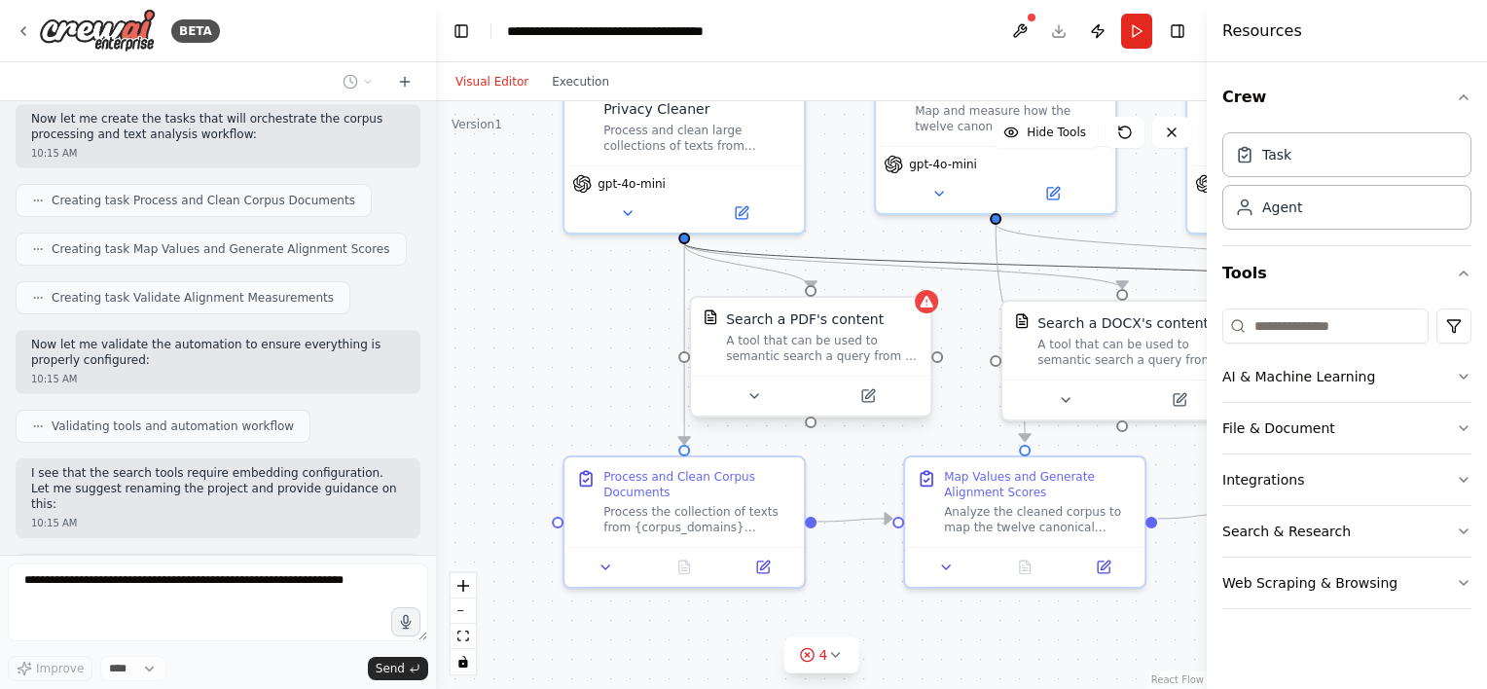
drag, startPoint x: 887, startPoint y: 253, endPoint x: 868, endPoint y: 310, distance: 60.6
click at [868, 310] on div ".deletable-edge-delete-btn { width: 20px; height: 20px; border: 0px solid #ffff…" at bounding box center [850, 263] width 771 height 588
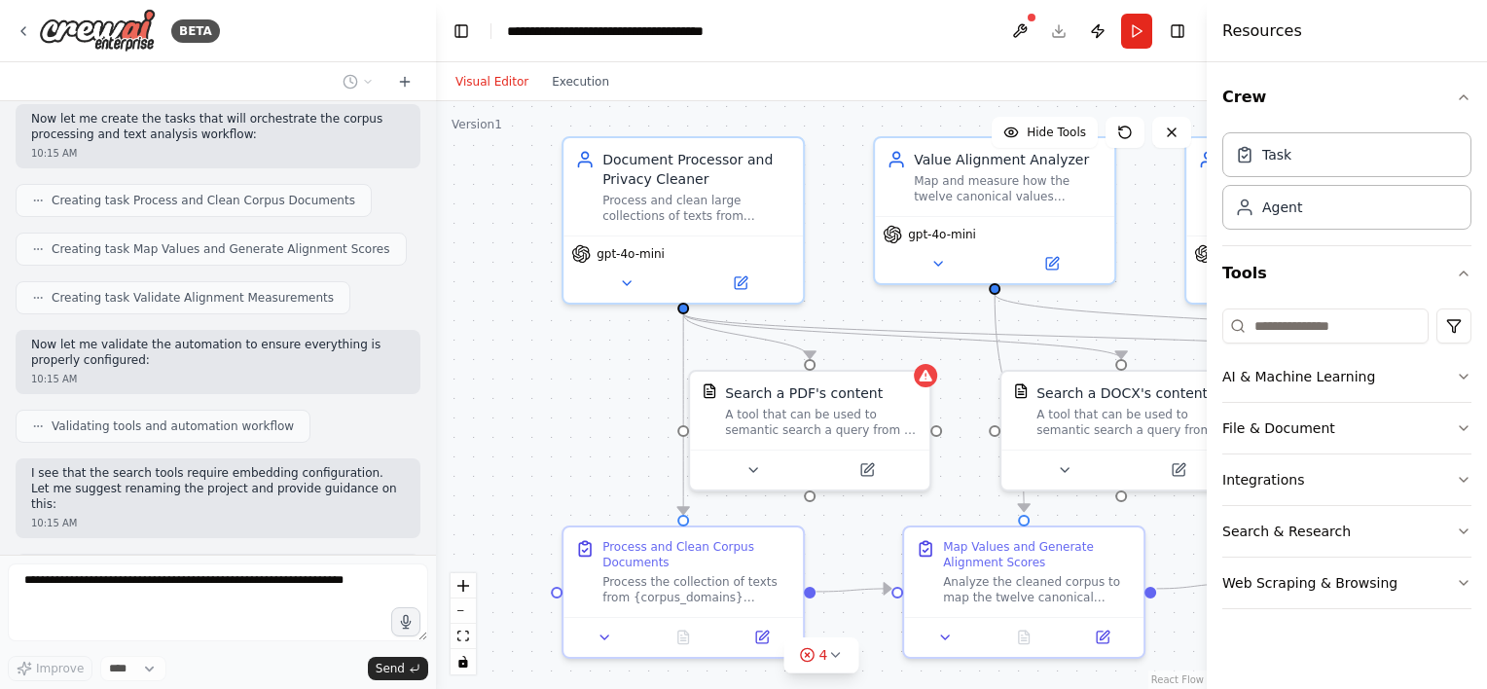
drag, startPoint x: 577, startPoint y: 292, endPoint x: 576, endPoint y: 362, distance: 70.1
click at [576, 362] on div ".deletable-edge-delete-btn { width: 20px; height: 20px; border: 0px solid #ffff…" at bounding box center [821, 395] width 771 height 588
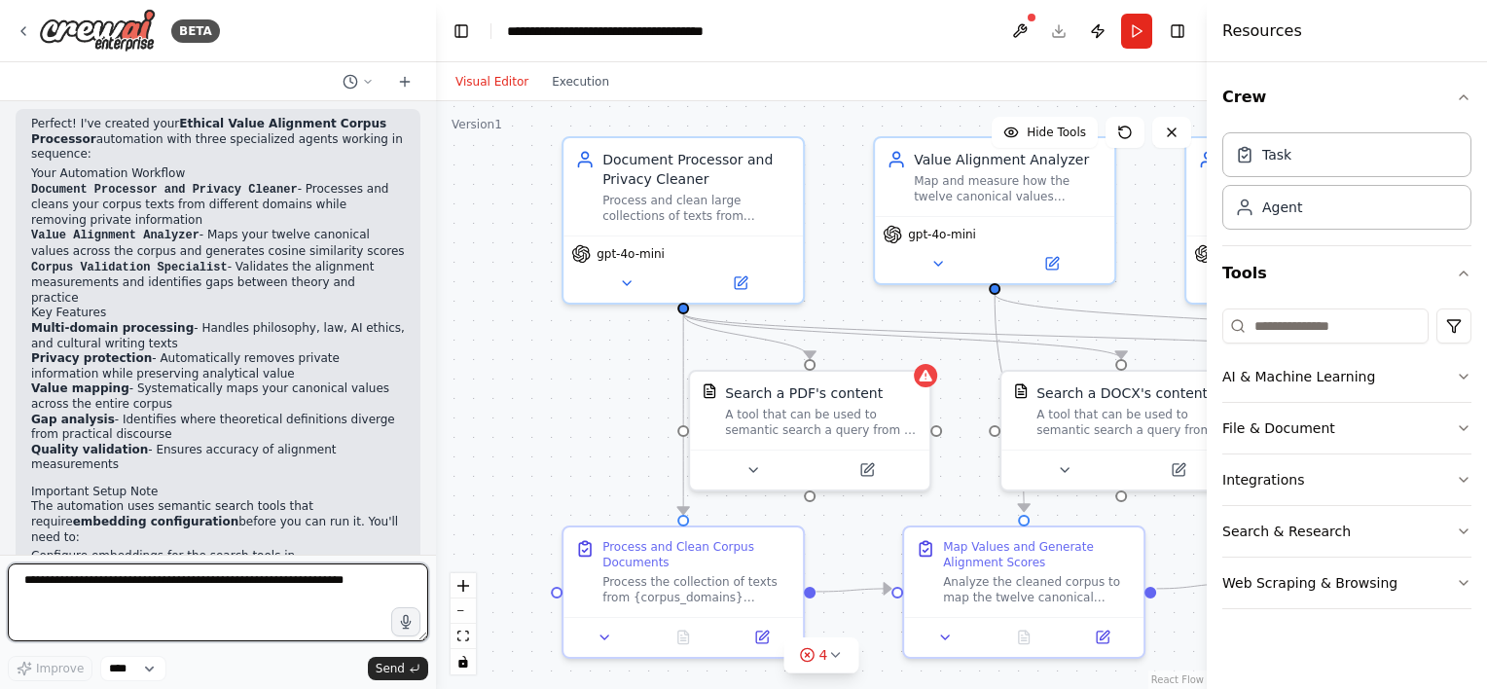
scroll to position [2222, 0]
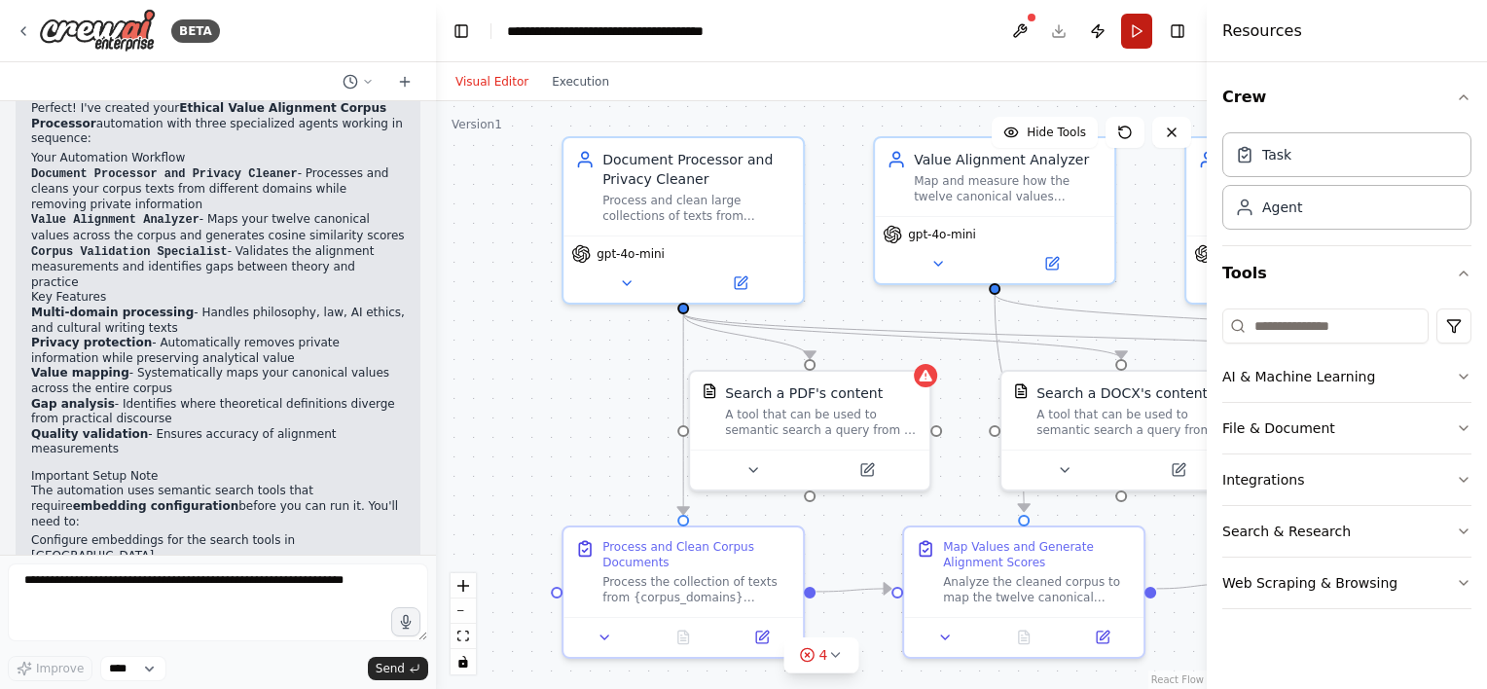
click at [1137, 32] on button "Run" at bounding box center [1136, 31] width 31 height 35
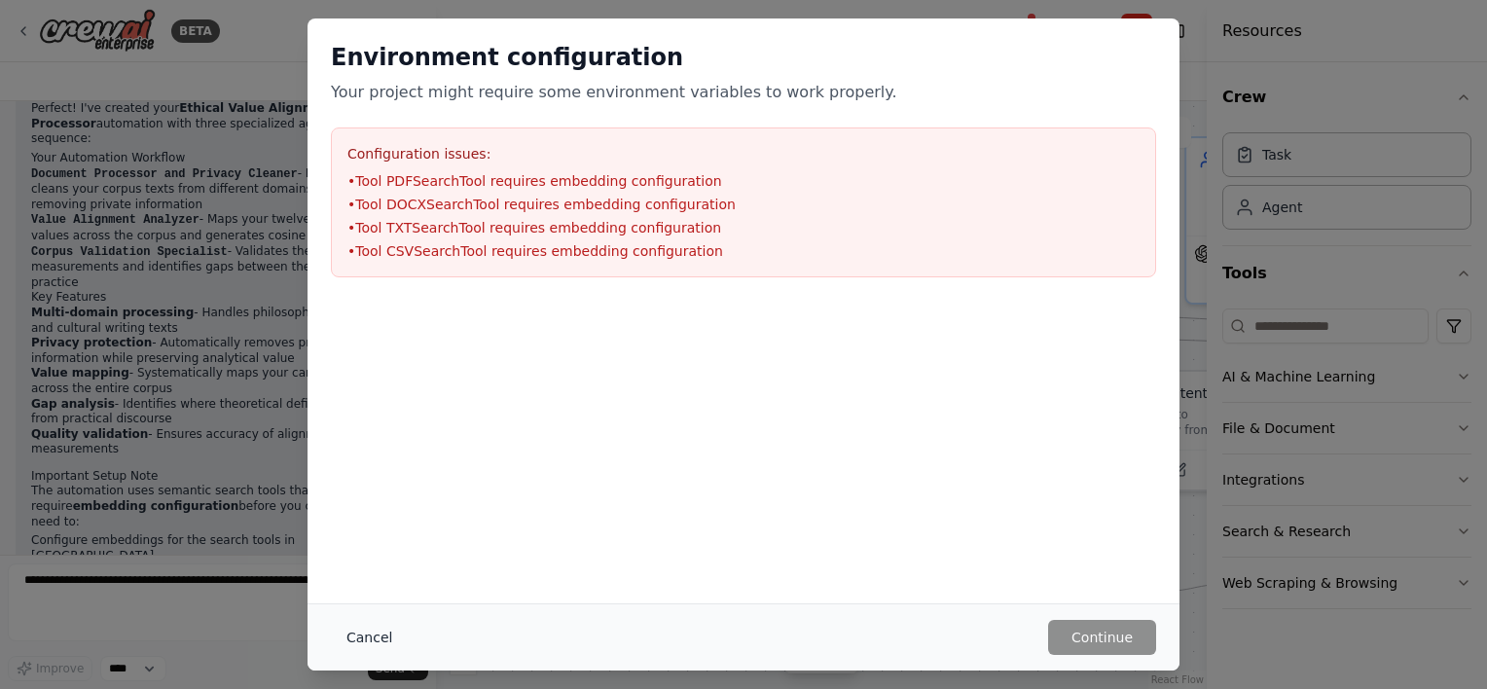
click at [374, 630] on button "Cancel" at bounding box center [369, 637] width 77 height 35
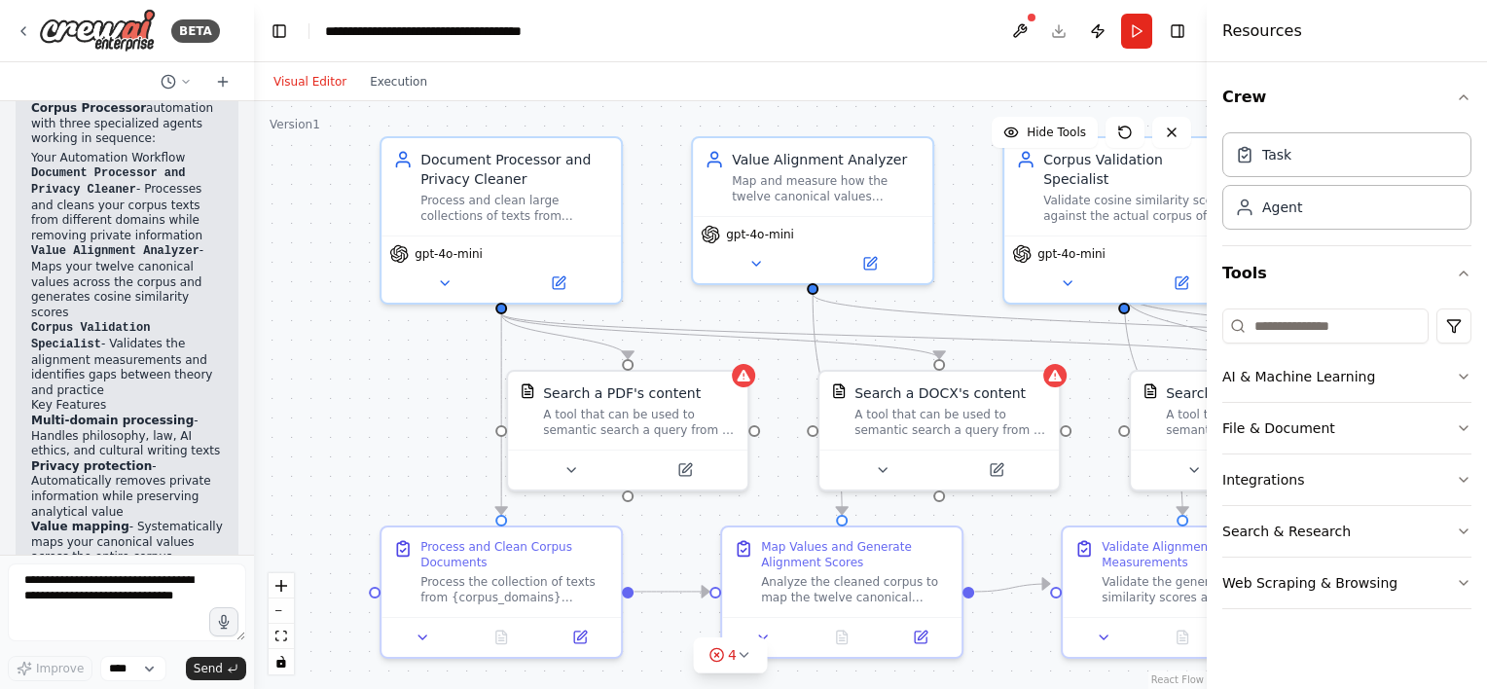
scroll to position [3476, 0]
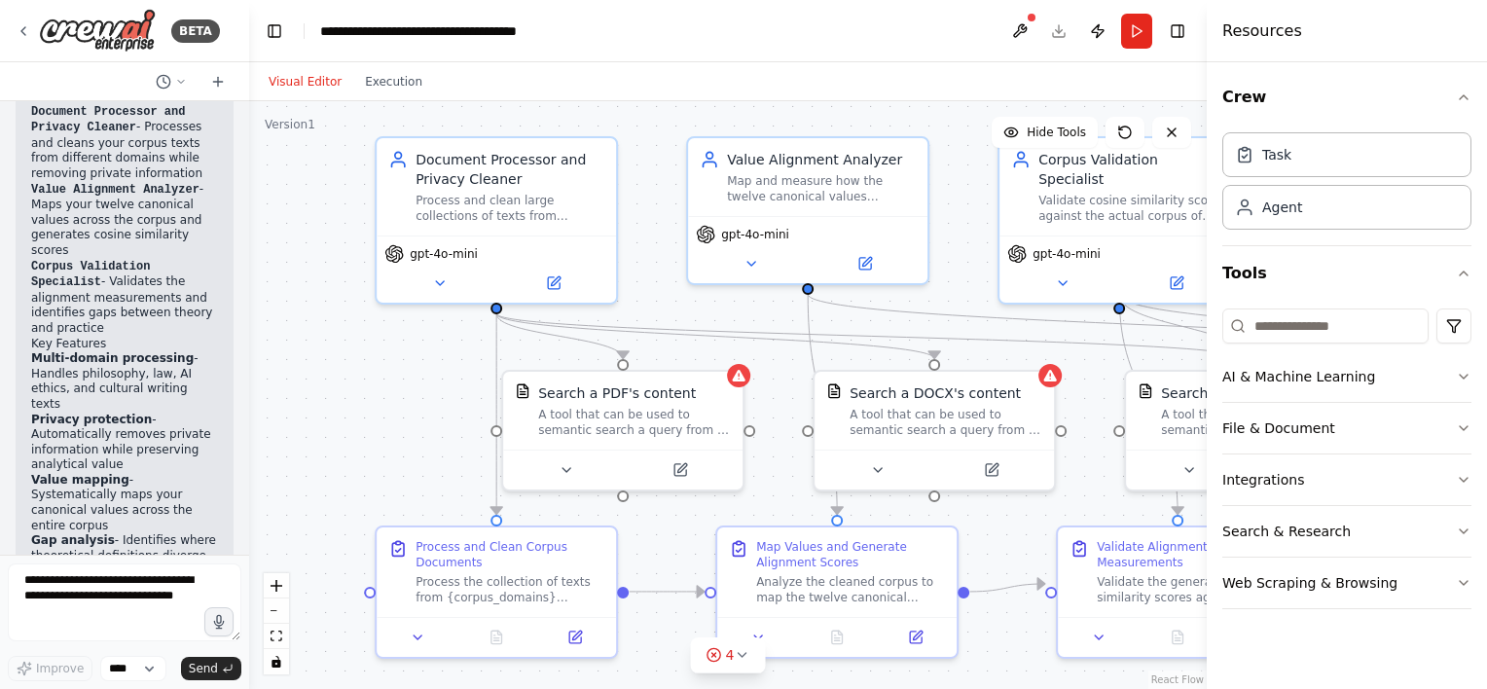
drag, startPoint x: 431, startPoint y: 408, endPoint x: 249, endPoint y: 427, distance: 183.0
click at [249, 427] on div "BETA The Corpus We begin with a large collection of texts—philosophy, law, AI e…" at bounding box center [743, 344] width 1487 height 689
click at [1144, 42] on button "Run" at bounding box center [1136, 31] width 31 height 35
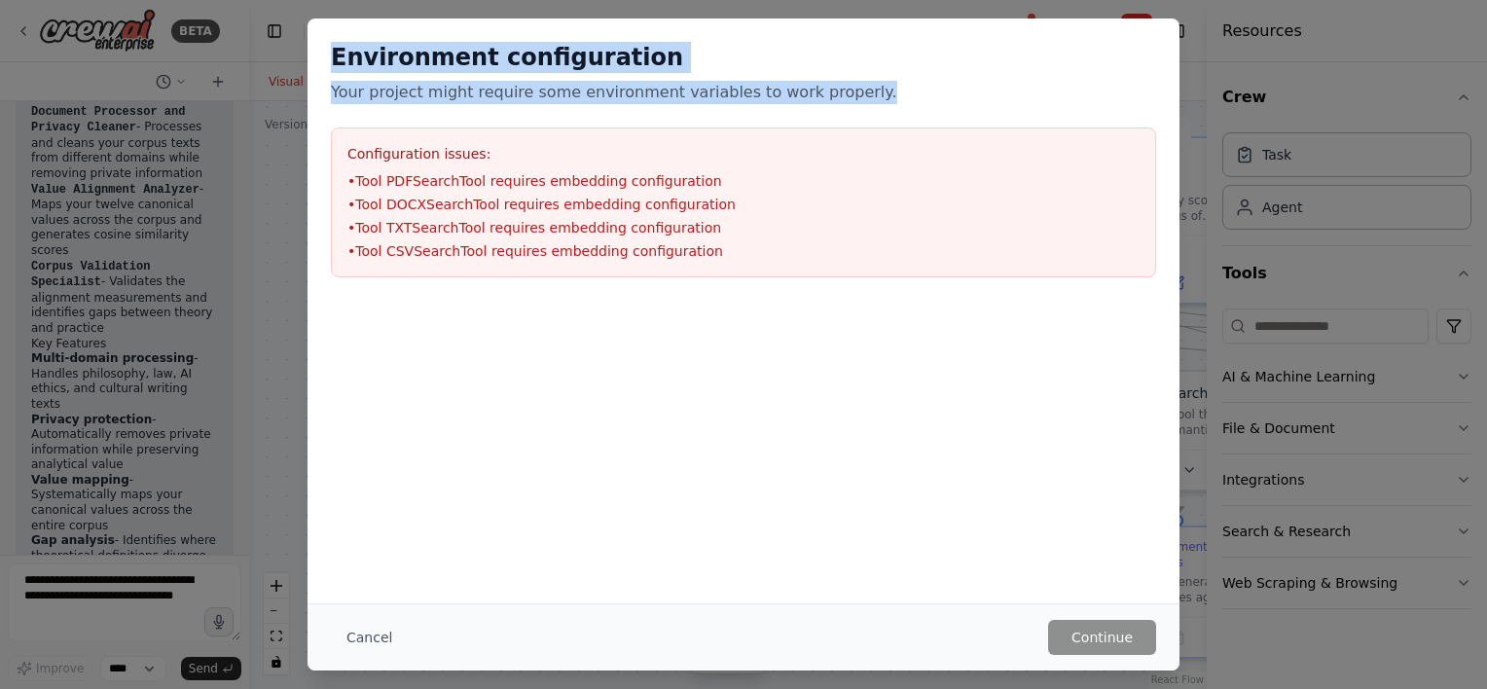
drag, startPoint x: 334, startPoint y: 60, endPoint x: 847, endPoint y: 84, distance: 513.3
click at [847, 84] on div "Environment configuration Your project might require some environment variables…" at bounding box center [743, 73] width 825 height 62
drag, startPoint x: 847, startPoint y: 84, endPoint x: 742, endPoint y: 91, distance: 104.4
copy div "Environment configuration Your project might require some environment variables…"
click at [378, 631] on button "Cancel" at bounding box center [369, 637] width 77 height 35
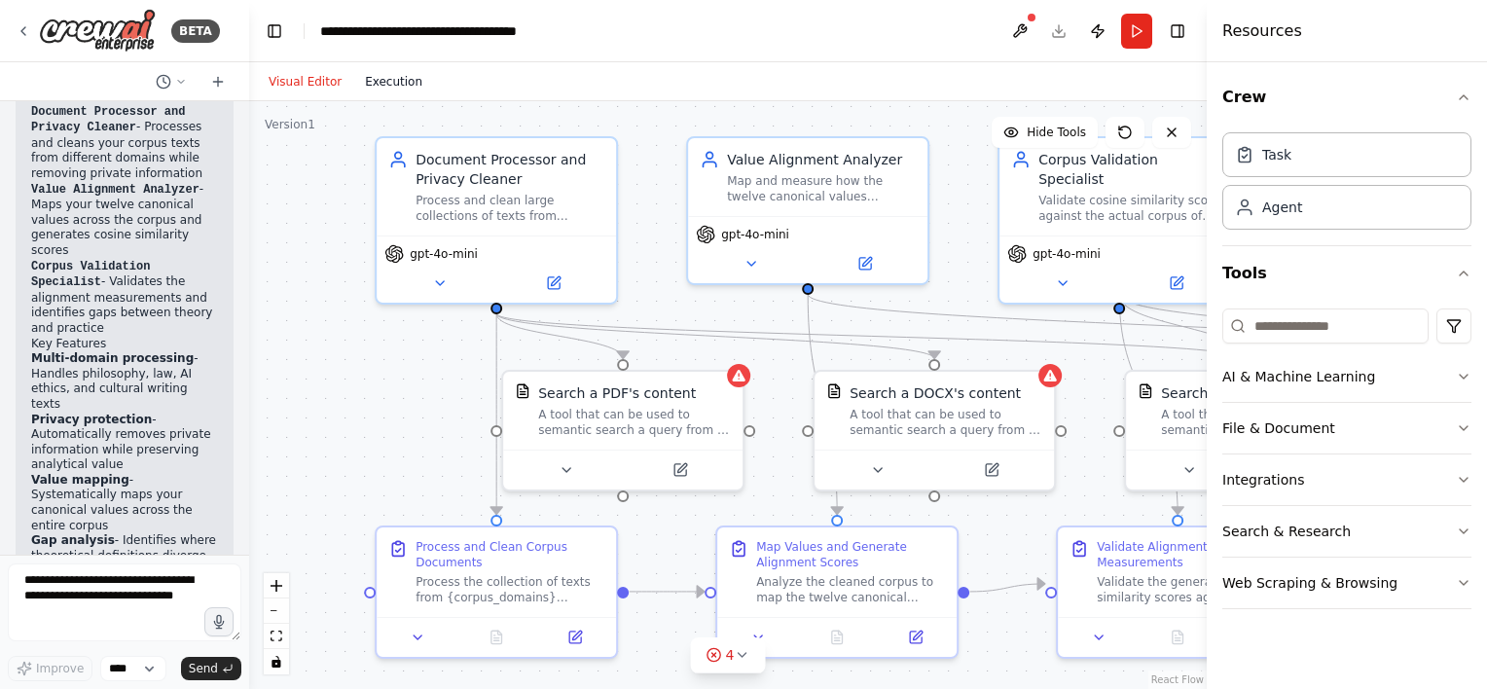
click at [391, 82] on button "Execution" at bounding box center [393, 81] width 81 height 23
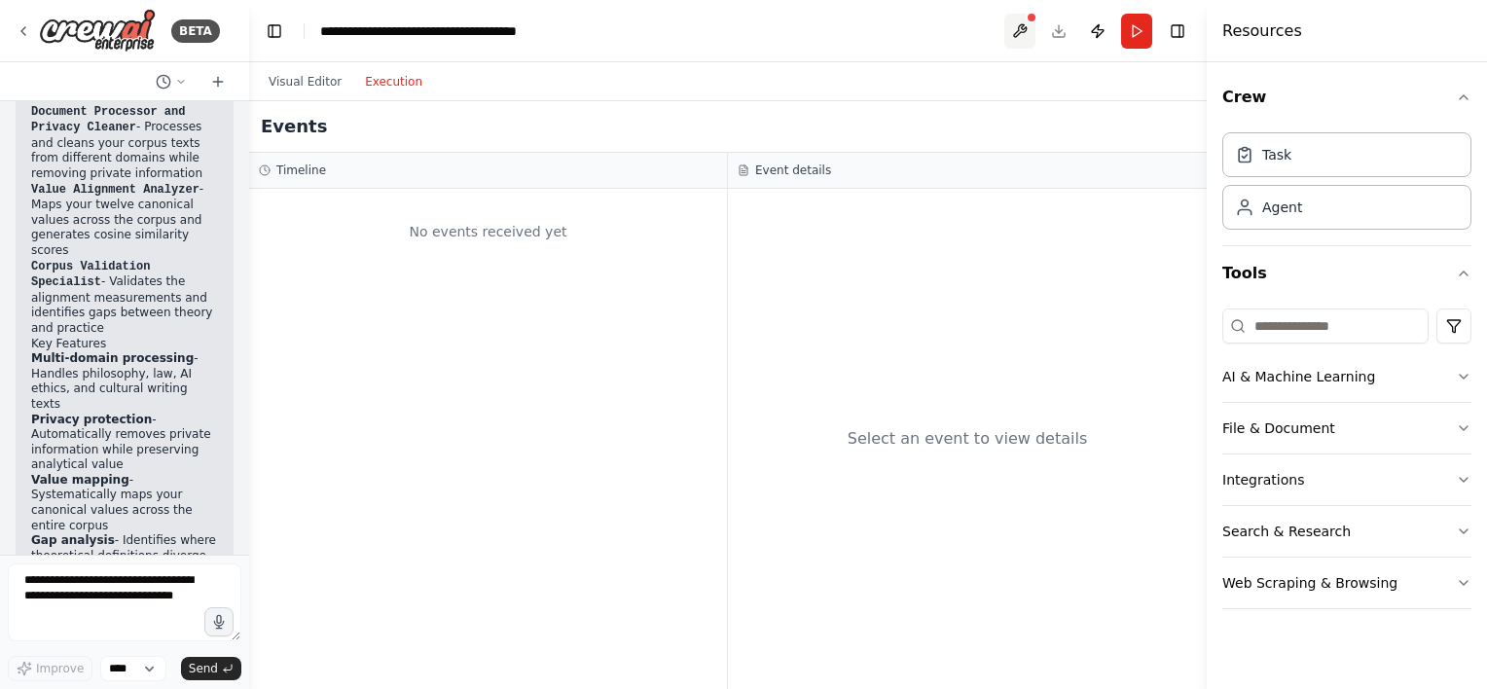
click at [1020, 30] on button at bounding box center [1019, 31] width 31 height 35
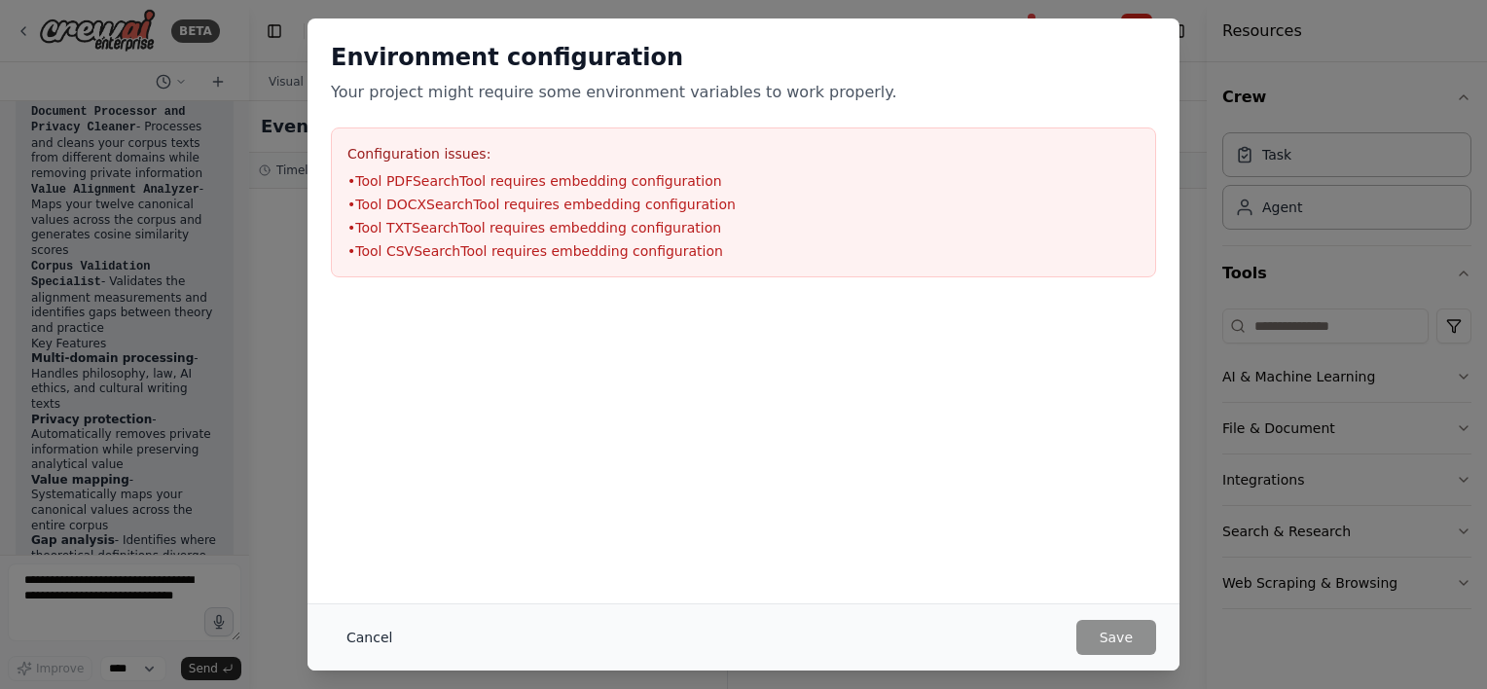
click at [366, 633] on button "Cancel" at bounding box center [369, 637] width 77 height 35
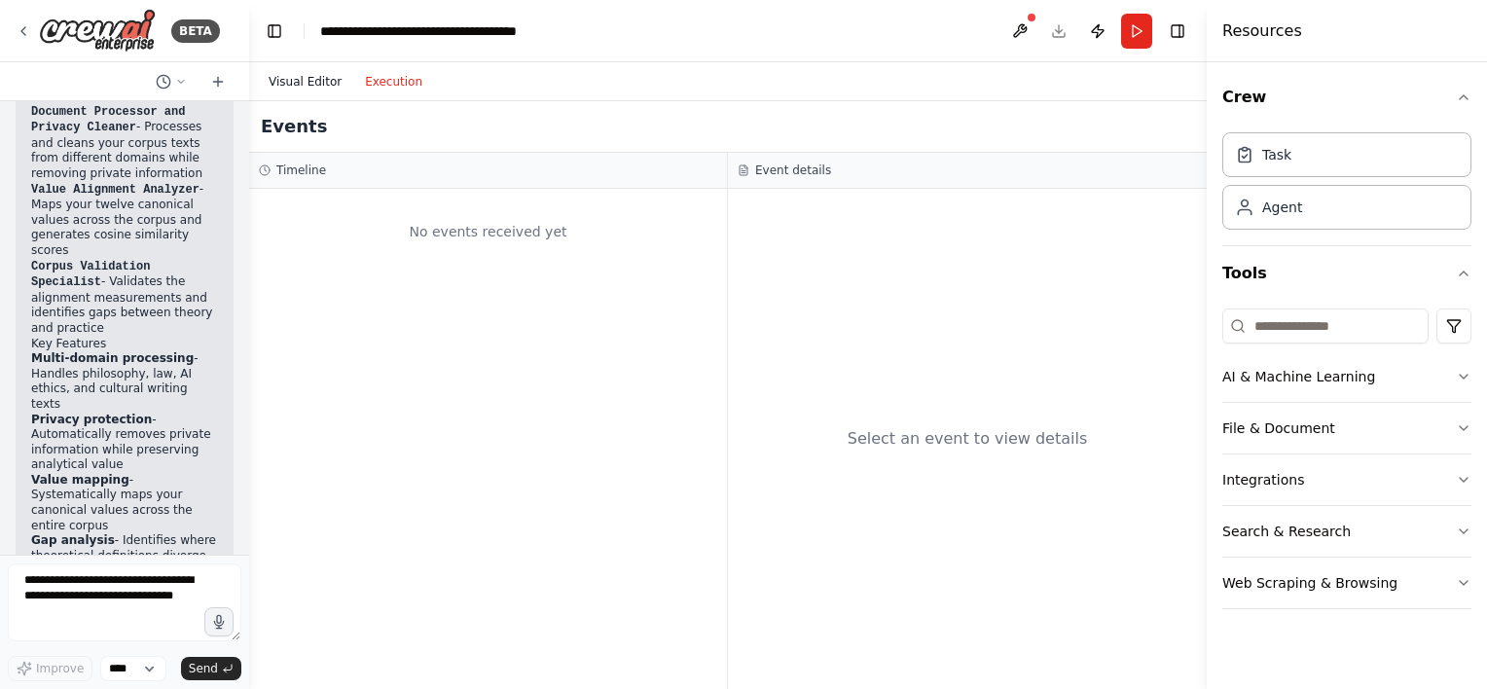
click at [304, 82] on button "Visual Editor" at bounding box center [305, 81] width 96 height 23
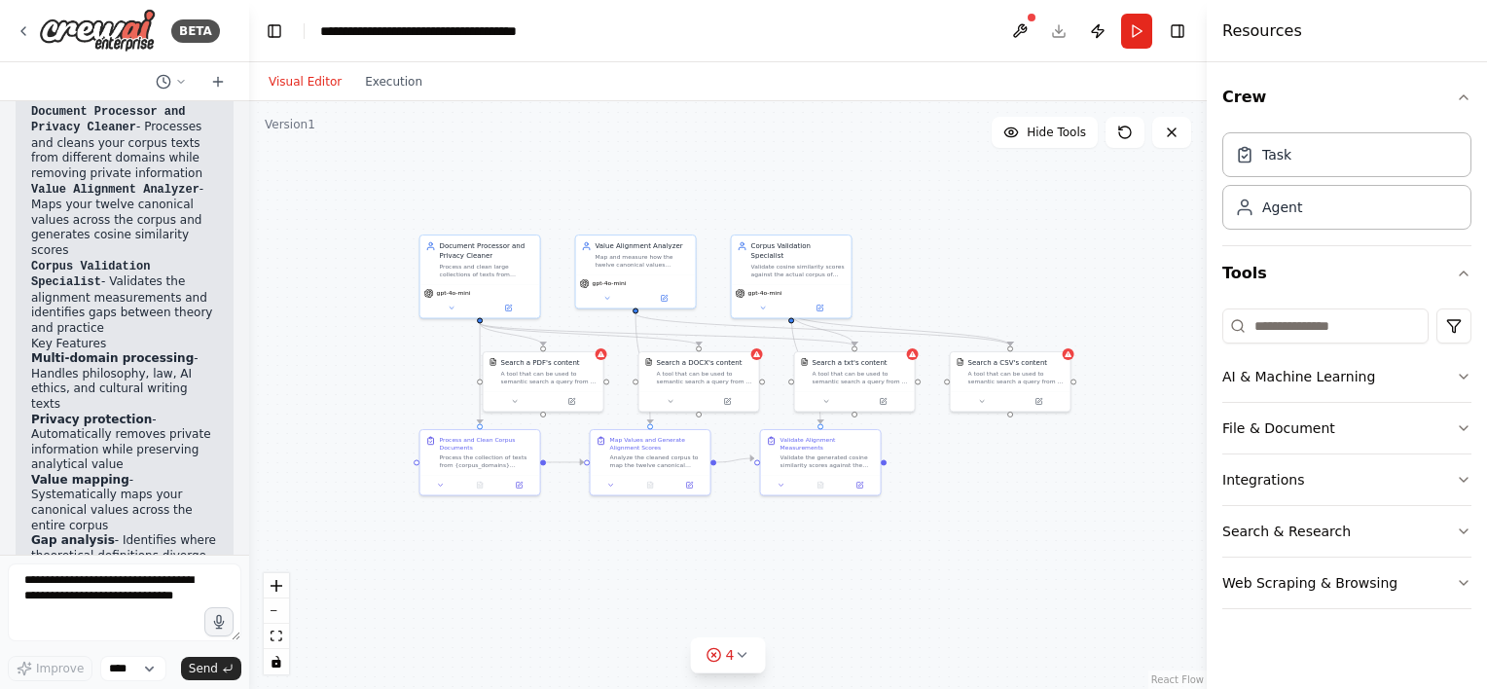
drag, startPoint x: 1025, startPoint y: 653, endPoint x: 938, endPoint y: 522, distance: 157.3
click at [938, 522] on div ".deletable-edge-delete-btn { width: 20px; height: 20px; border: 0px solid #ffff…" at bounding box center [727, 395] width 957 height 588
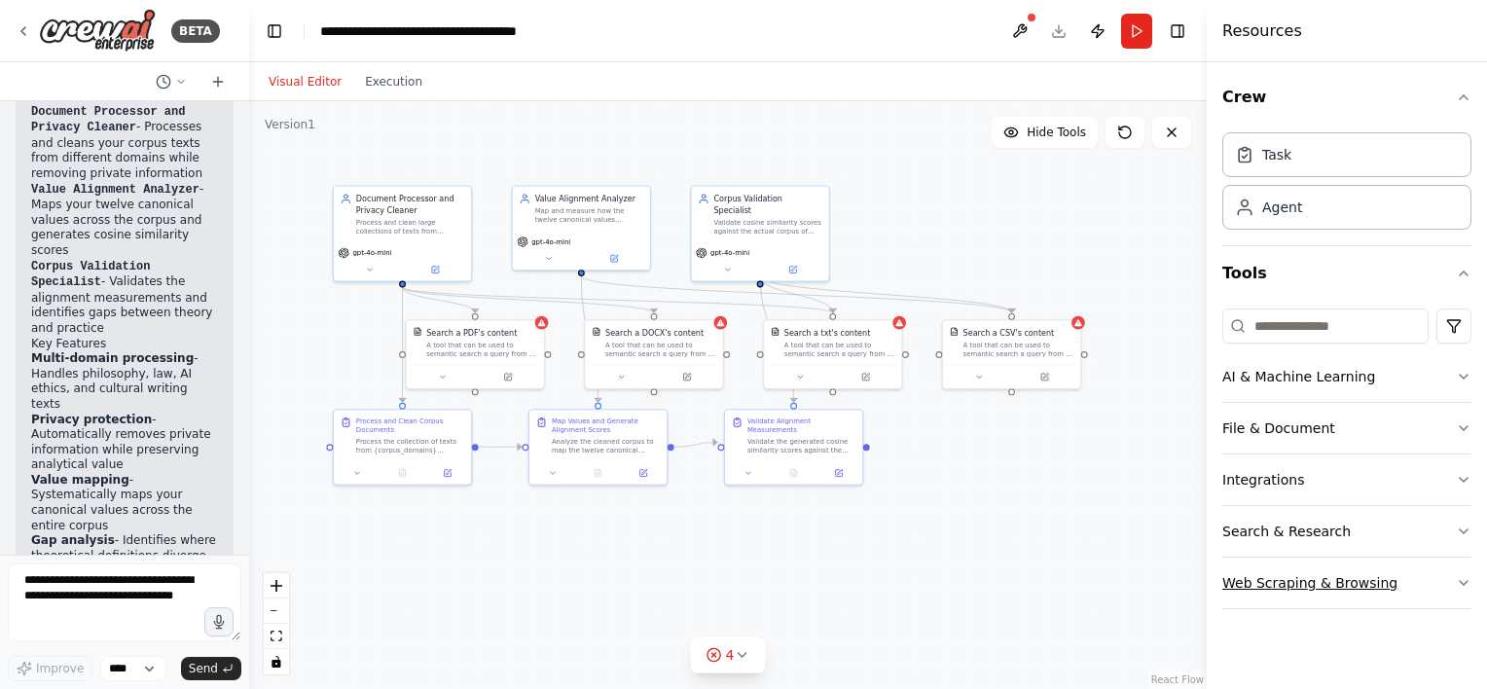
click at [1465, 581] on icon "button" at bounding box center [1464, 583] width 8 height 4
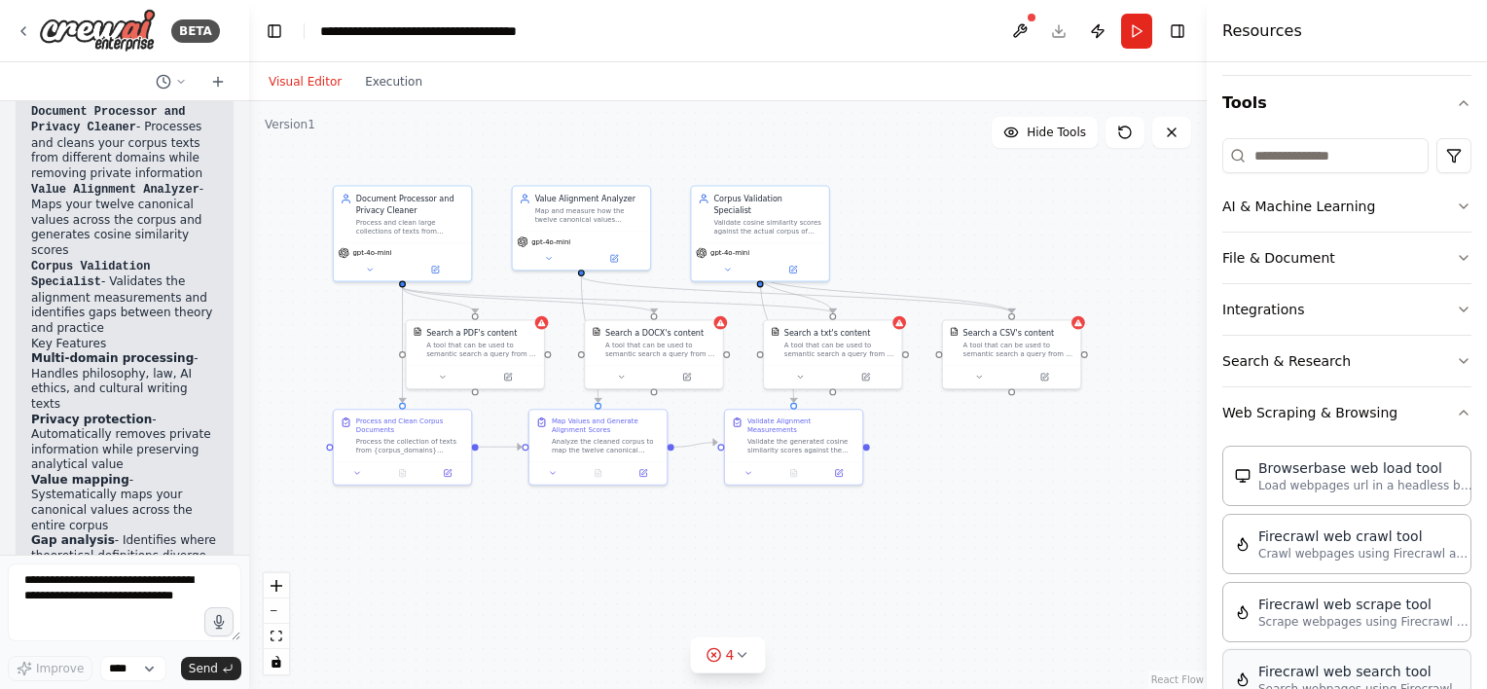
scroll to position [97, 0]
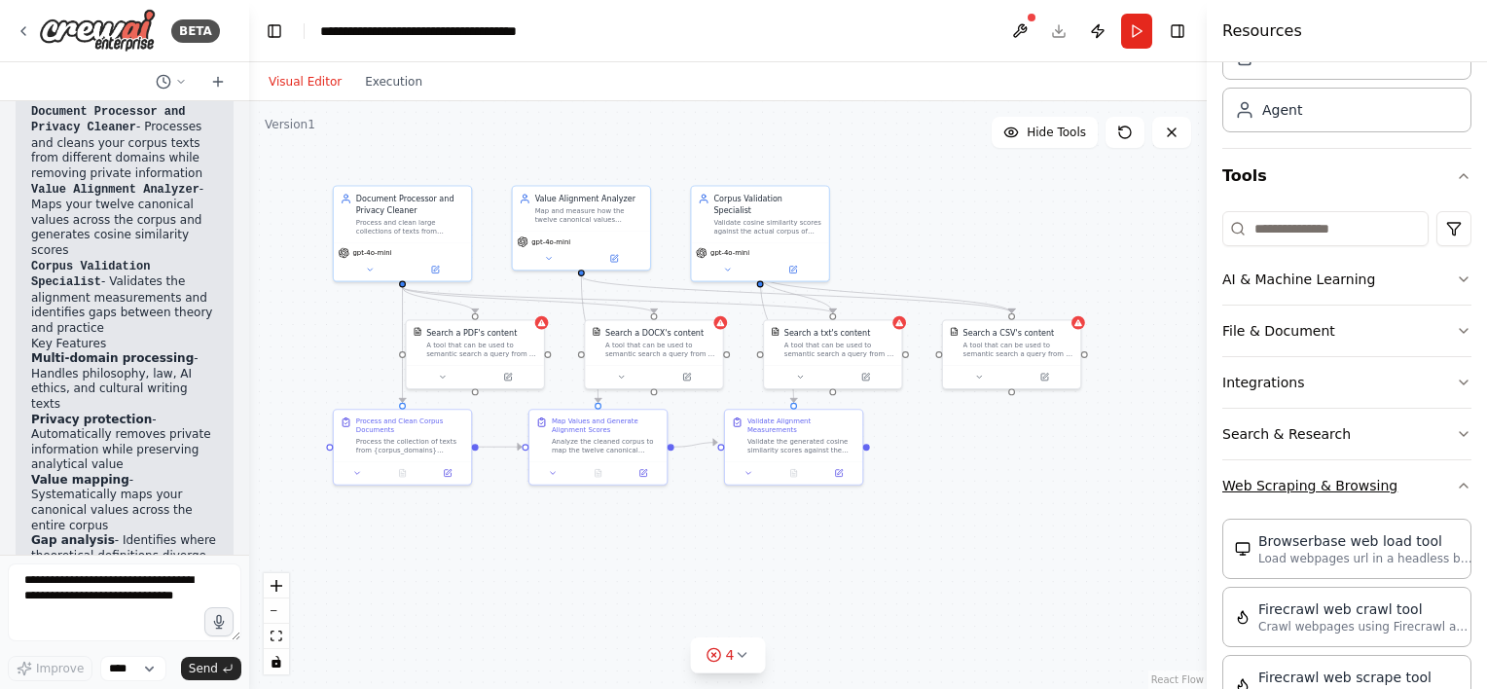
click at [1456, 487] on icon "button" at bounding box center [1464, 486] width 16 height 16
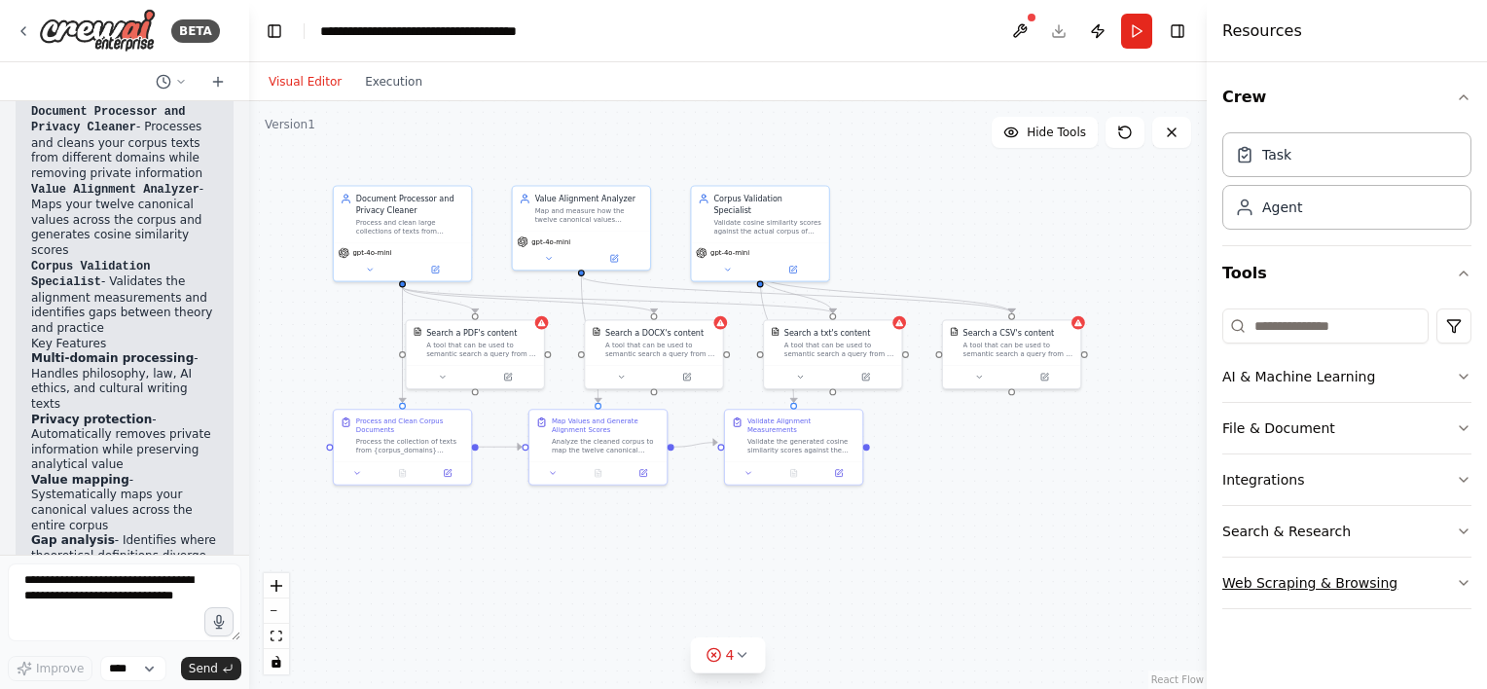
scroll to position [0, 0]
click at [1468, 531] on icon "button" at bounding box center [1464, 531] width 16 height 16
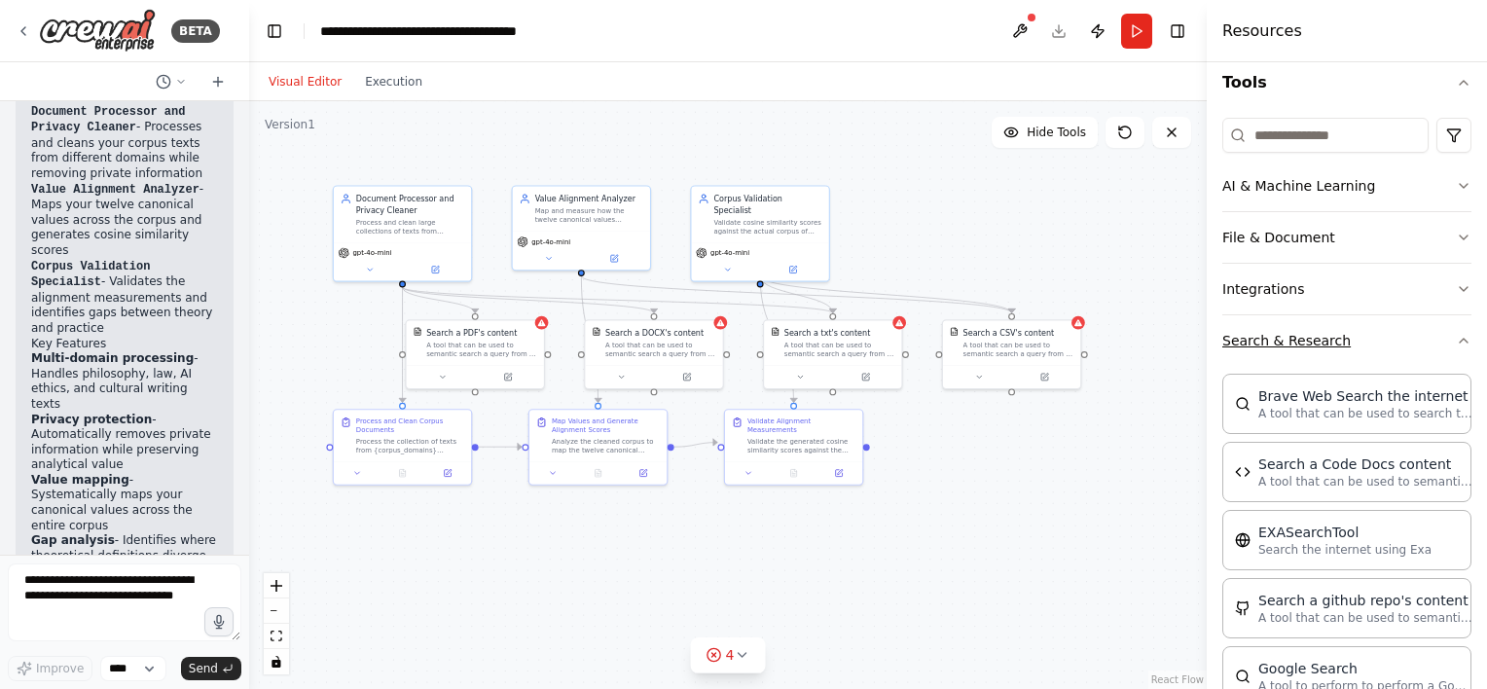
scroll to position [97, 0]
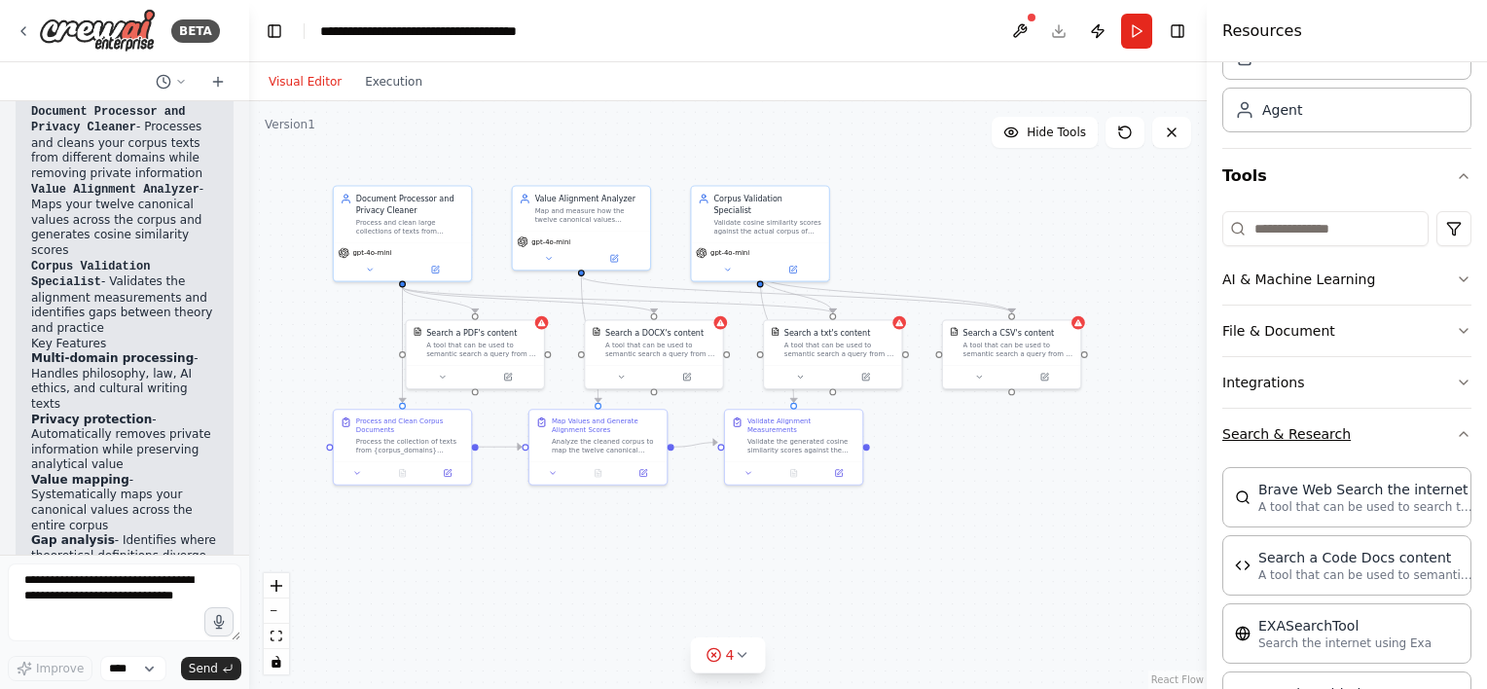
click at [1456, 437] on icon "button" at bounding box center [1464, 434] width 16 height 16
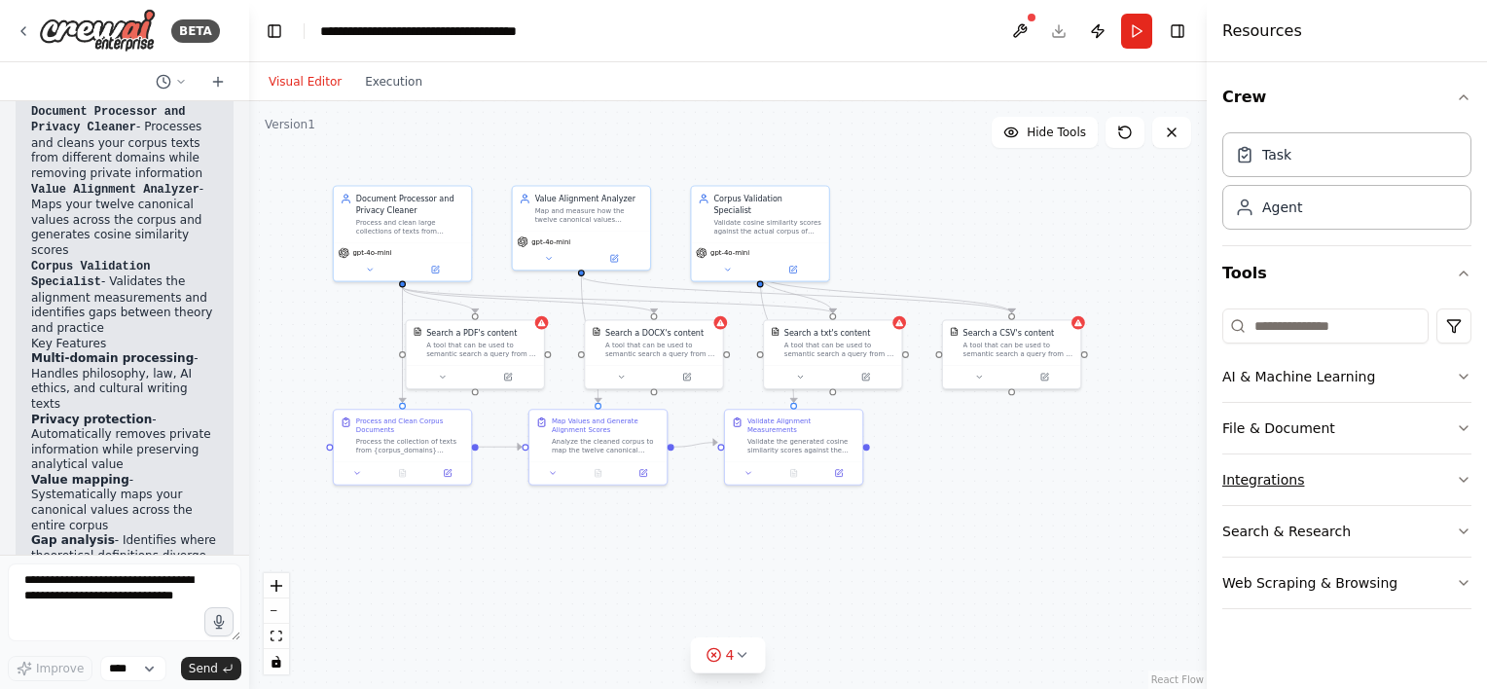
click at [1462, 479] on icon "button" at bounding box center [1464, 480] width 8 height 4
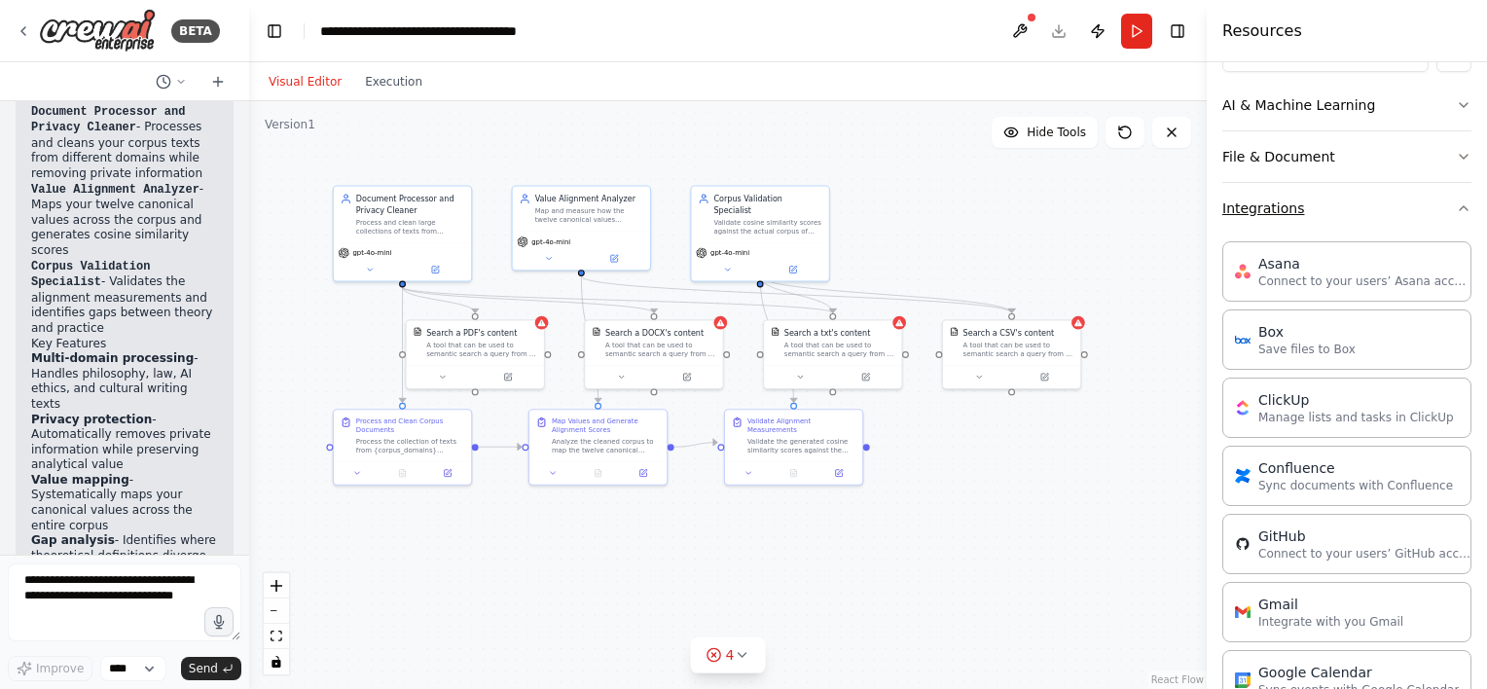
scroll to position [54, 0]
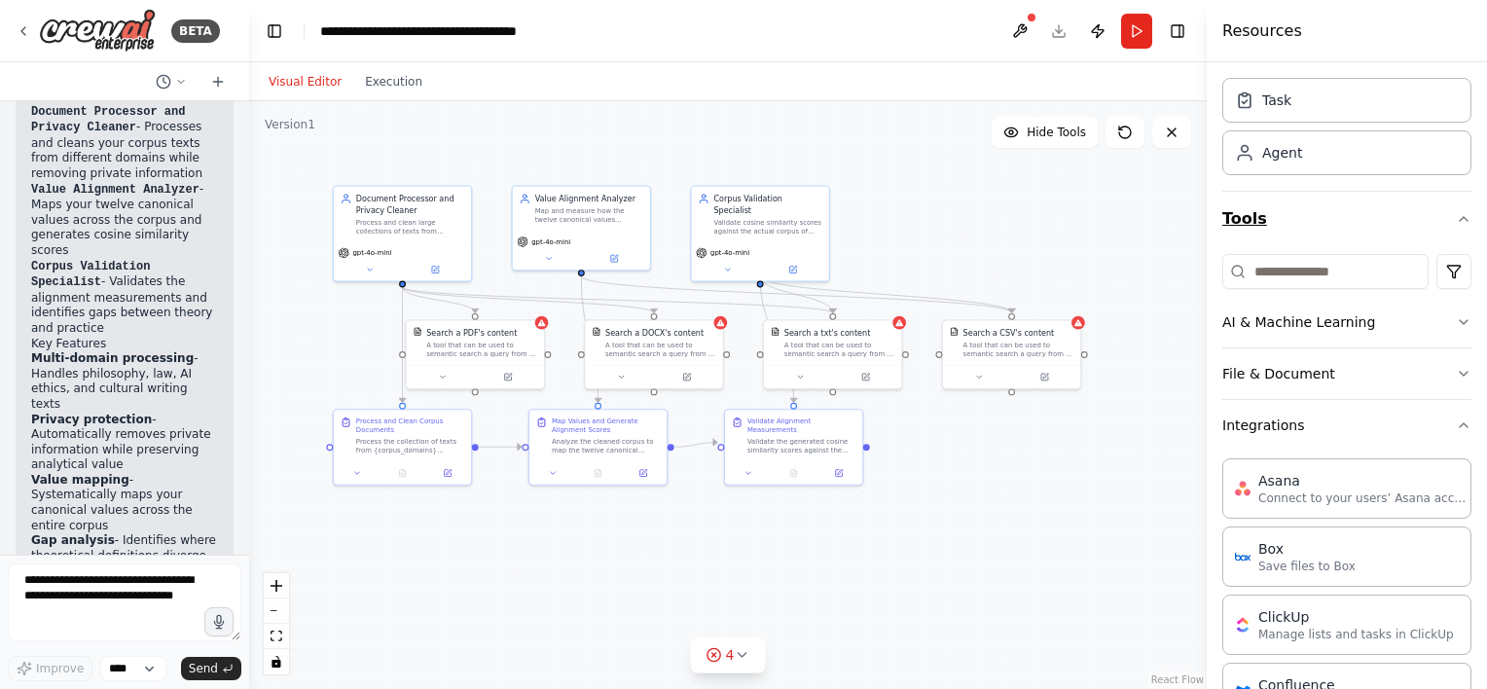
click at [1456, 218] on icon "button" at bounding box center [1464, 219] width 16 height 16
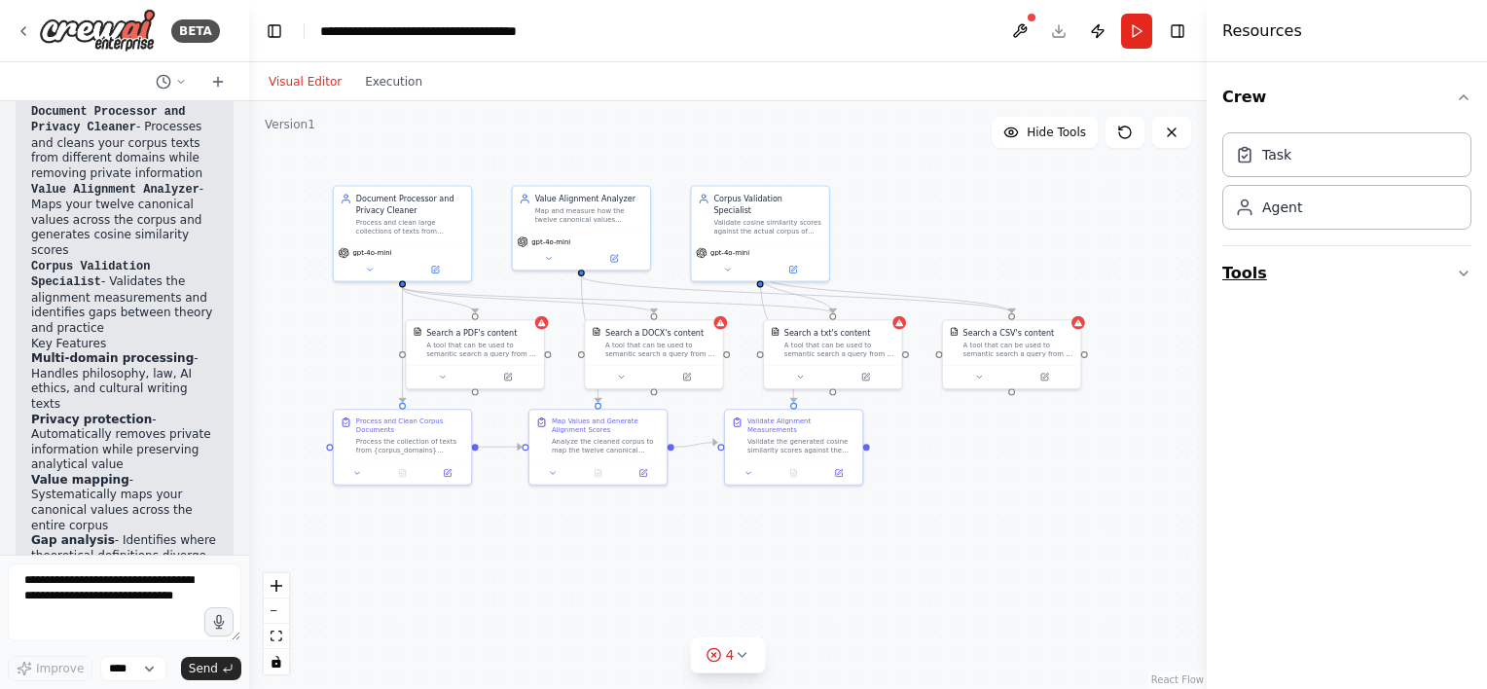
scroll to position [0, 0]
click at [1357, 213] on div "Agent" at bounding box center [1346, 206] width 249 height 45
click at [1466, 271] on icon "button" at bounding box center [1464, 273] width 8 height 4
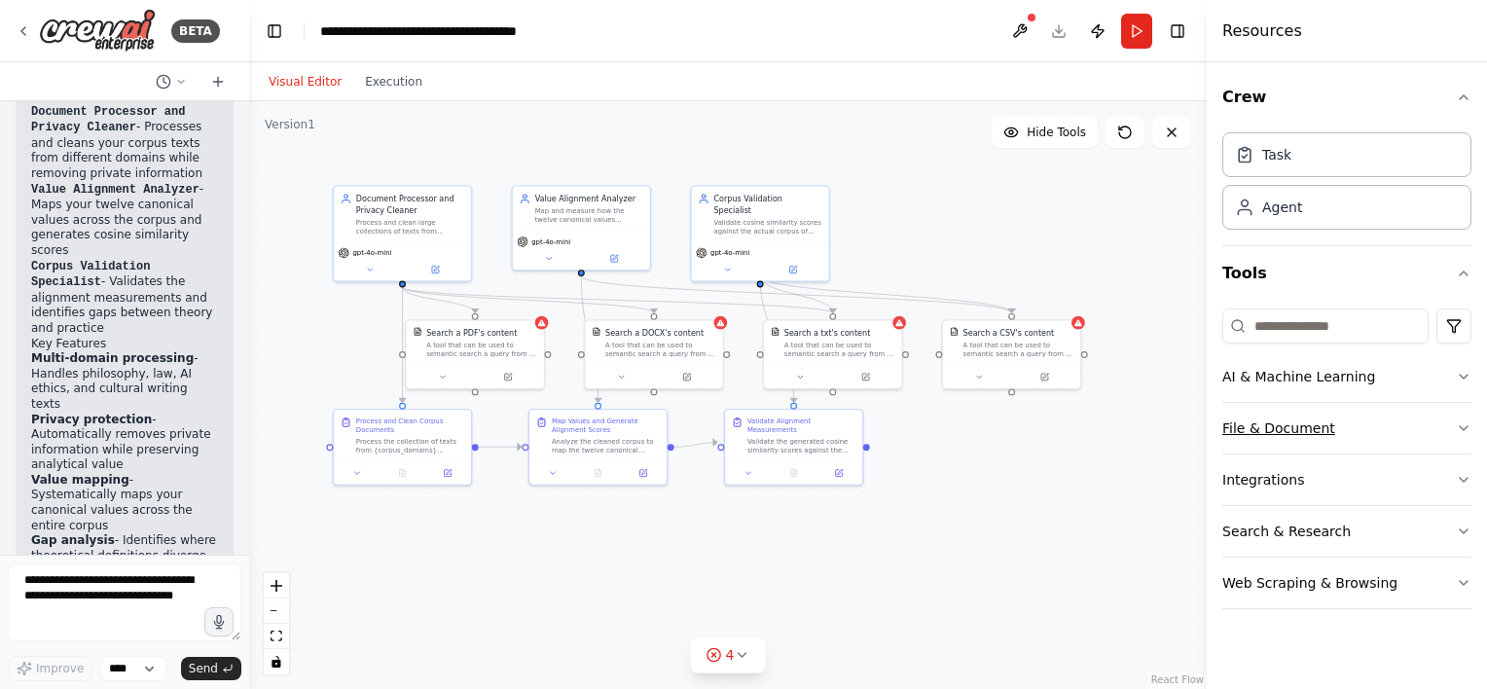
click at [1463, 422] on icon "button" at bounding box center [1464, 428] width 16 height 16
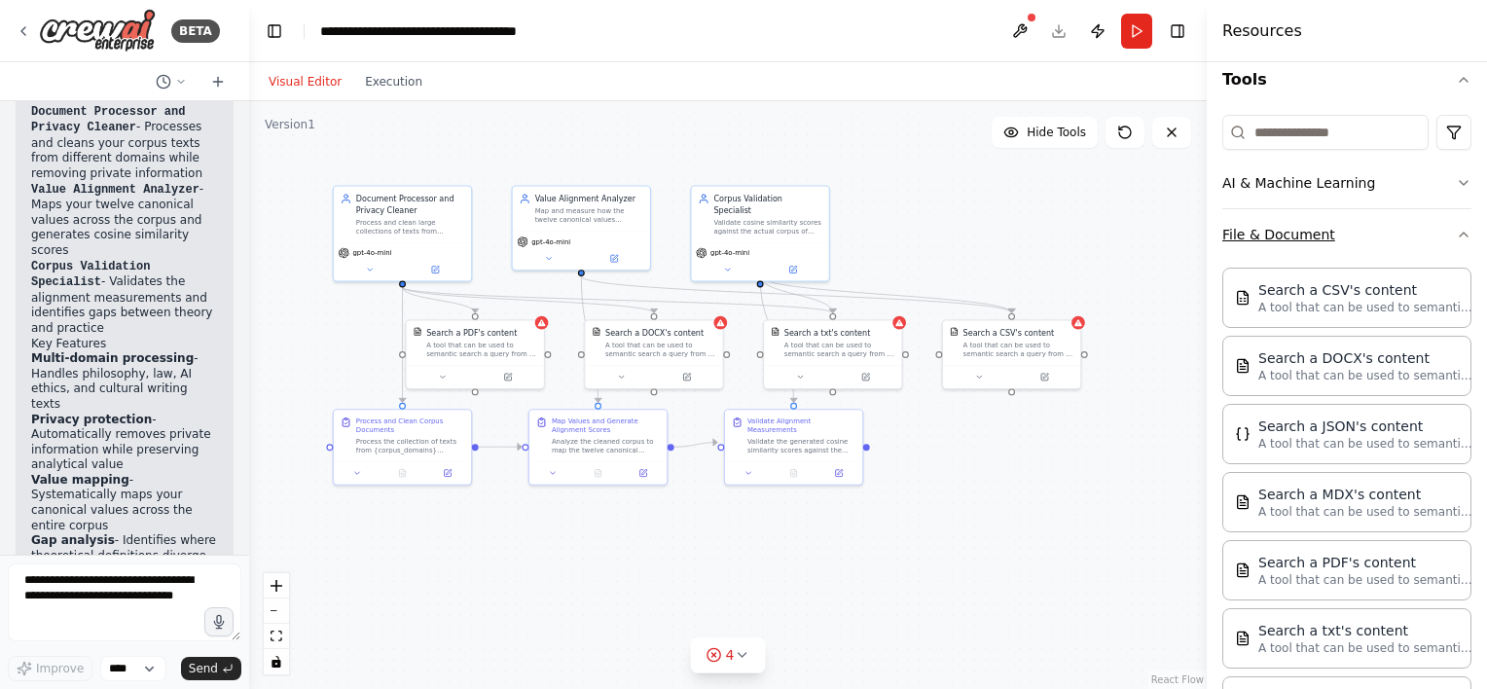
scroll to position [195, 0]
click at [1328, 312] on div "Search a CSV's content A tool that can be used to semantic search a query from …" at bounding box center [1346, 296] width 249 height 60
click at [1319, 295] on div "Search a CSV's content" at bounding box center [1365, 287] width 214 height 19
